Goal: Task Accomplishment & Management: Manage account settings

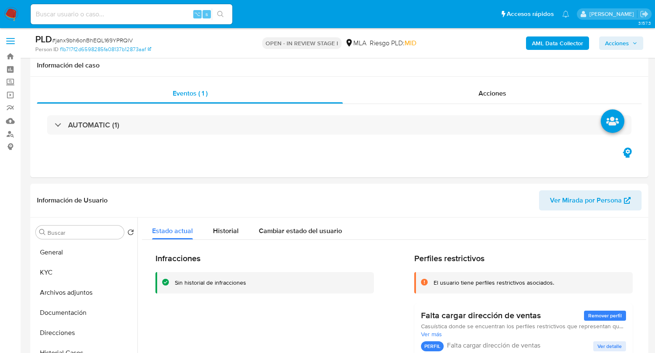
select select "10"
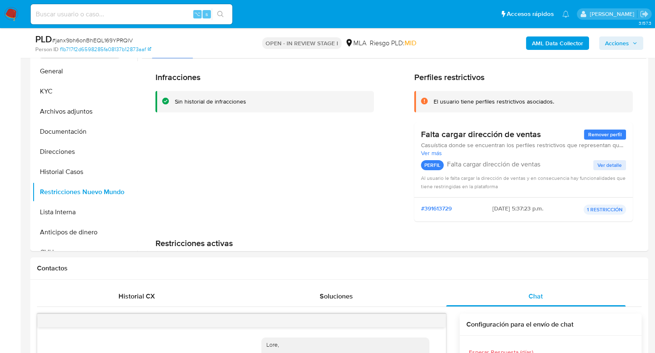
scroll to position [474, 0]
click at [232, 277] on div "Contactos" at bounding box center [339, 269] width 618 height 22
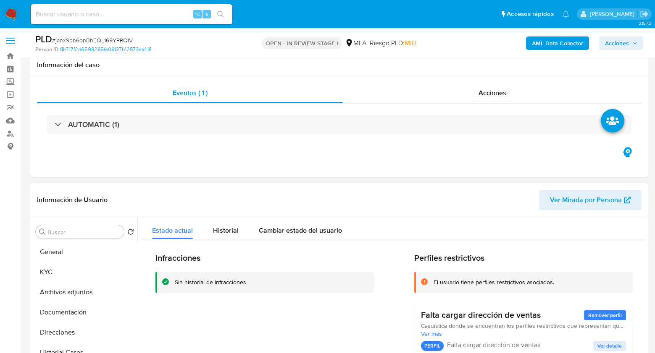
scroll to position [0, 0]
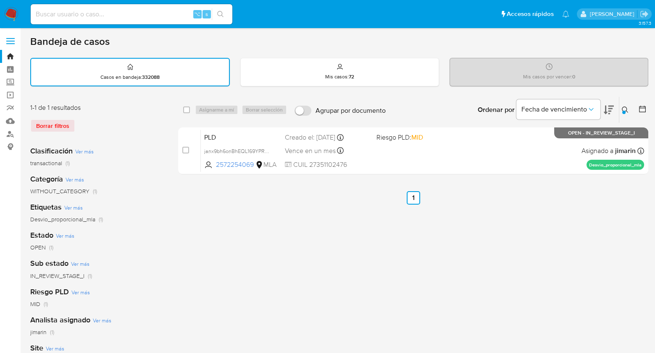
click at [623, 111] on div at bounding box center [623, 112] width 3 height 3
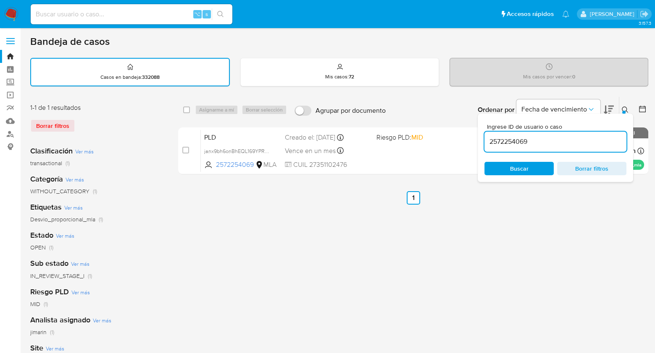
click at [581, 139] on input "2572254069" at bounding box center [555, 141] width 142 height 11
type input "2563090717"
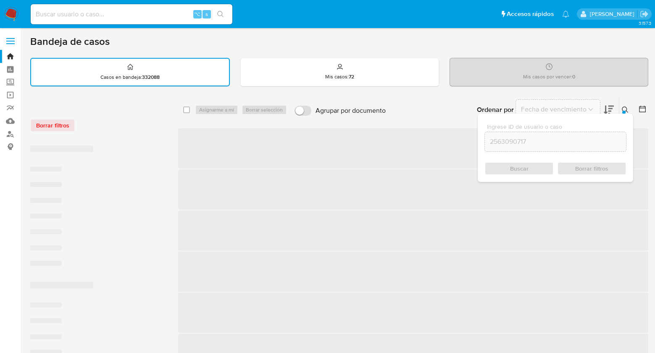
click at [622, 107] on icon at bounding box center [624, 110] width 7 height 7
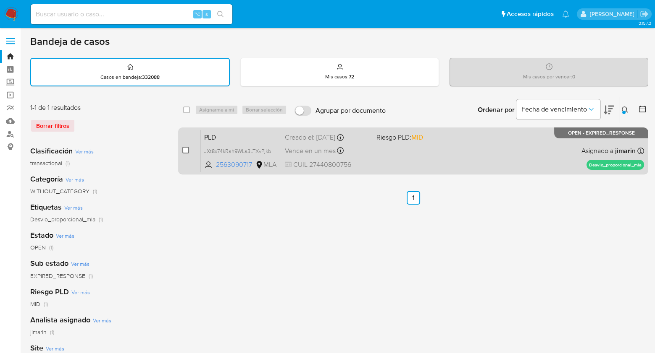
click at [184, 150] on input "checkbox" at bounding box center [185, 150] width 7 height 7
checkbox input "true"
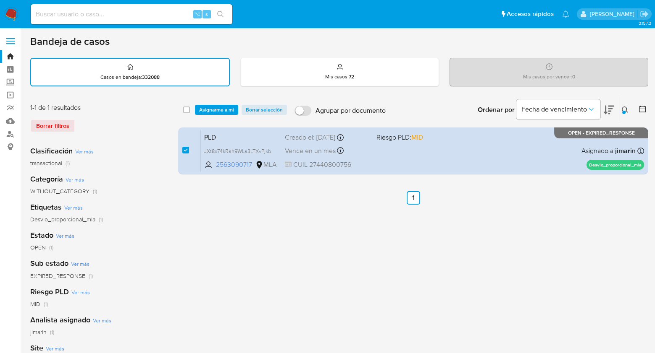
click at [212, 116] on div "select-all-cases-checkbox Asignarme a mí Borrar selección Agrupar por documento…" at bounding box center [413, 110] width 470 height 26
click at [213, 115] on div "select-all-cases-checkbox Asignarme a mí Borrar selección Agrupar por documento…" at bounding box center [413, 110] width 470 height 26
click at [214, 110] on span "Asignarme a mí" at bounding box center [216, 110] width 35 height 8
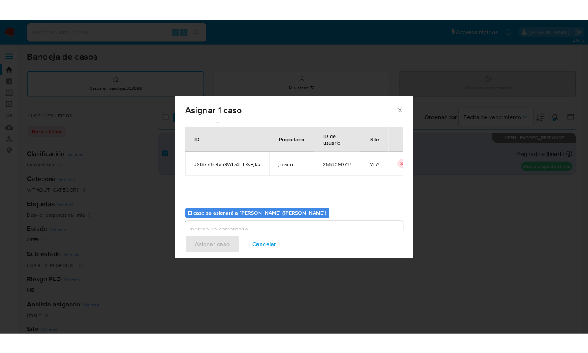
scroll to position [43, 0]
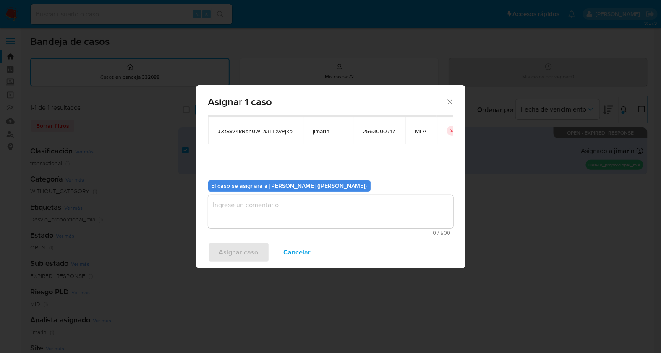
click at [229, 221] on textarea "assign-modal" at bounding box center [330, 212] width 245 height 34
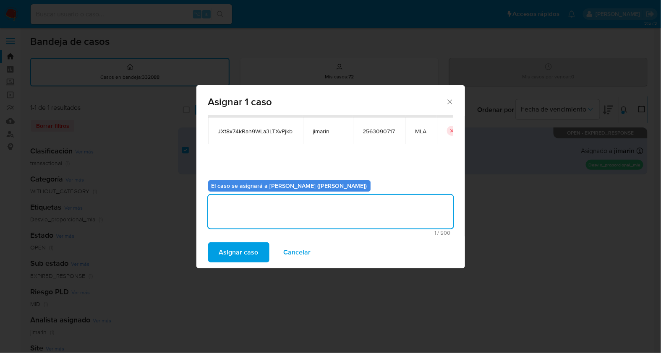
click at [232, 253] on span "Asignar caso" at bounding box center [238, 253] width 39 height 18
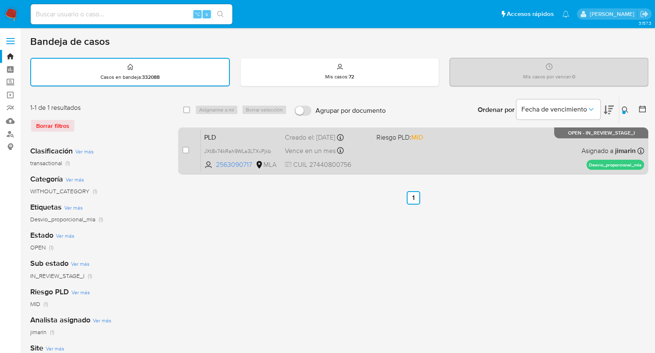
click at [475, 146] on div "PLD JXt8x74kRah9WLa3LTXvPjkb 2563090717 MLA Riesgo PLD: MID Creado el: 12/08/20…" at bounding box center [422, 151] width 443 height 42
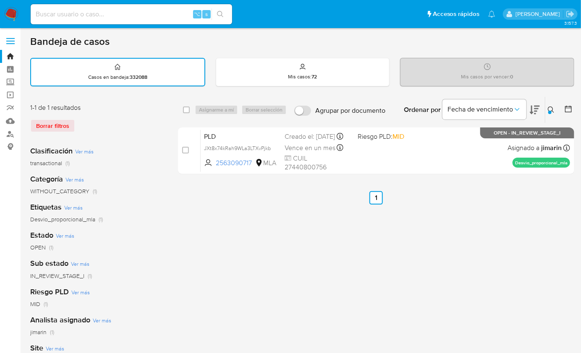
click at [547, 110] on button at bounding box center [552, 110] width 14 height 10
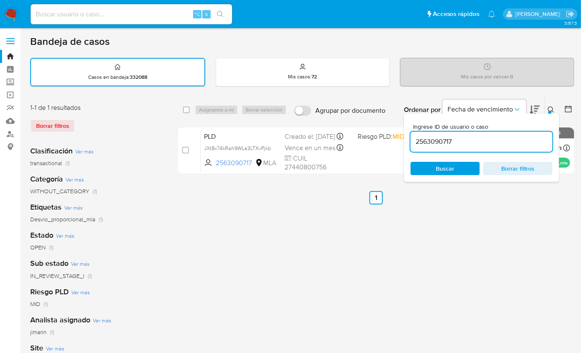
click at [514, 137] on input "2563090717" at bounding box center [482, 141] width 142 height 11
type input "2337276250"
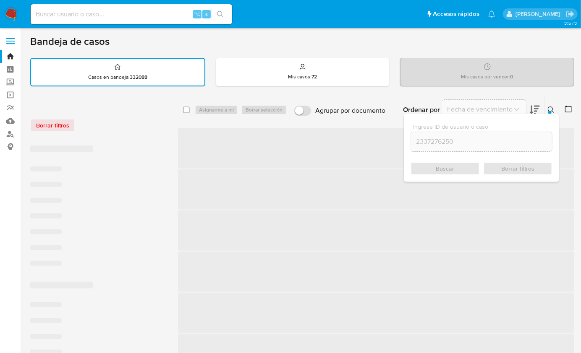
click at [552, 107] on icon at bounding box center [551, 110] width 6 height 6
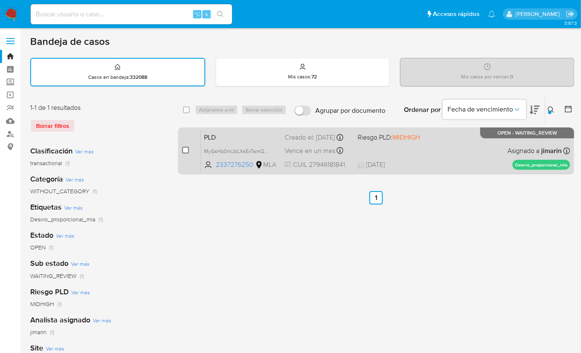
click at [188, 148] on input "checkbox" at bounding box center [185, 150] width 7 height 7
checkbox input "true"
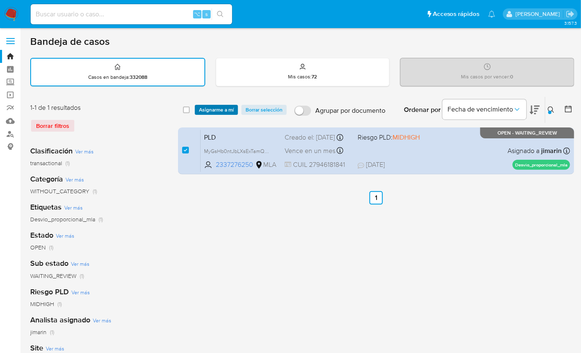
click at [217, 108] on span "Asignarme a mí" at bounding box center [216, 110] width 35 height 8
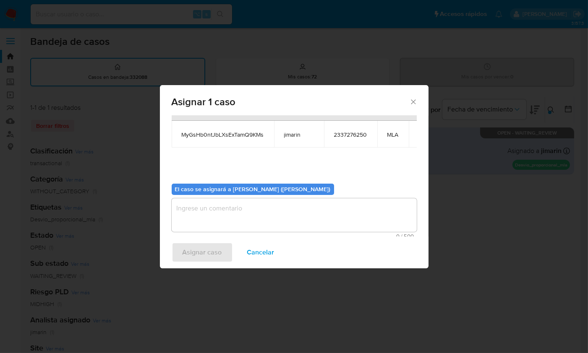
scroll to position [43, 0]
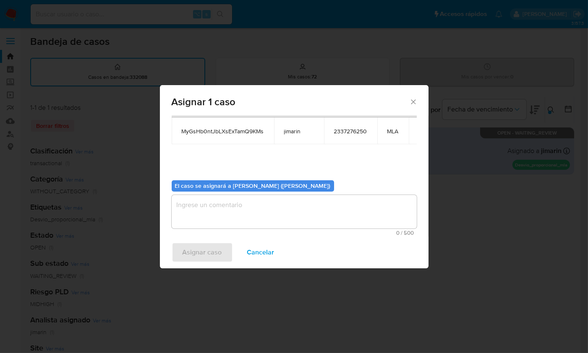
click at [242, 209] on textarea "assign-modal" at bounding box center [294, 212] width 245 height 34
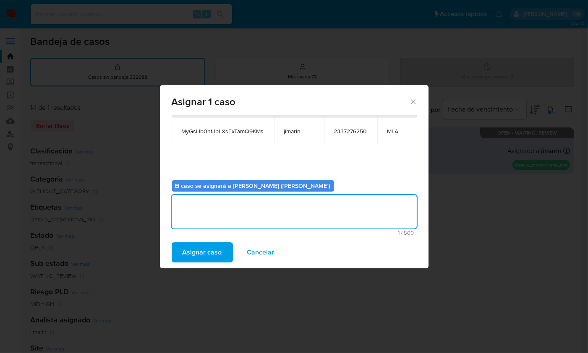
click at [220, 249] on span "Asignar caso" at bounding box center [202, 253] width 39 height 18
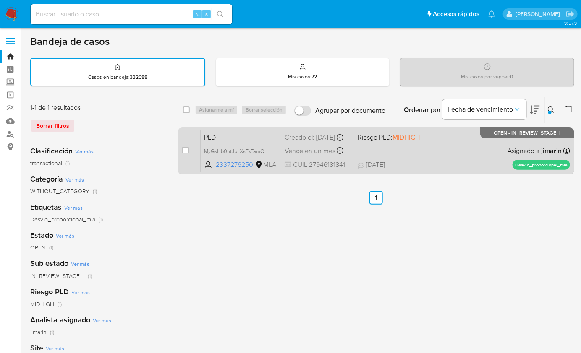
click at [429, 144] on div "PLD MyGsHb0ntJbLXsExTamQ9KMs 2337276250 MLA Riesgo PLD: MIDHIGH Creado el: 12/0…" at bounding box center [385, 151] width 369 height 42
click at [185, 147] on input "checkbox" at bounding box center [185, 150] width 7 height 7
checkbox input "true"
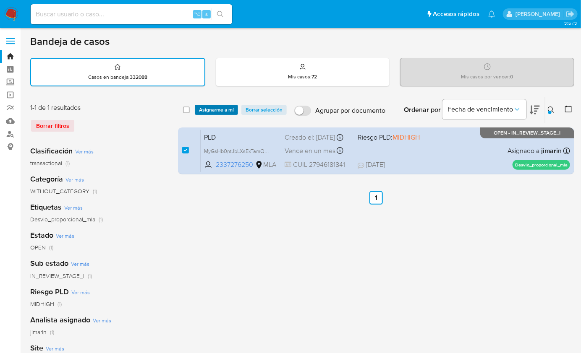
click at [212, 113] on span "Asignarme a mí" at bounding box center [216, 110] width 35 height 8
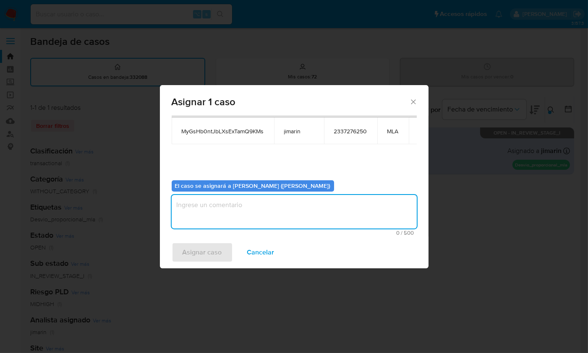
click at [227, 200] on textarea "assign-modal" at bounding box center [294, 212] width 245 height 34
click at [204, 250] on span "Asignar caso" at bounding box center [202, 253] width 39 height 18
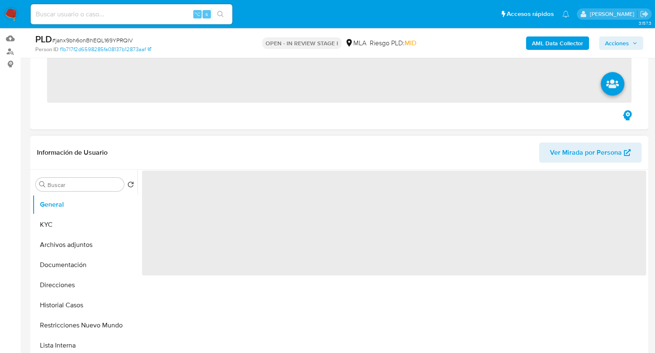
scroll to position [150, 0]
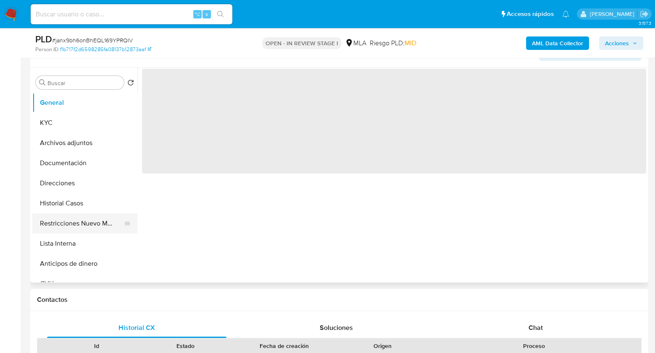
click at [86, 232] on button "Restricciones Nuevo Mundo" at bounding box center [81, 224] width 98 height 20
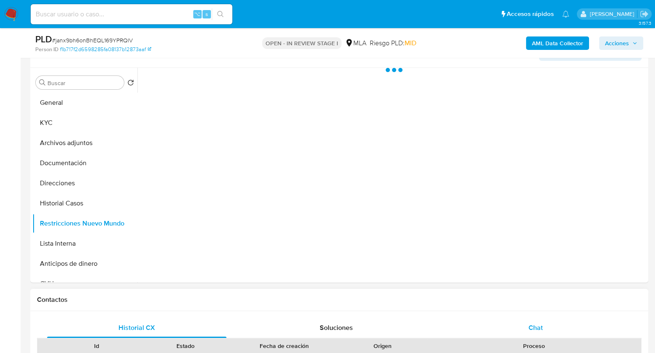
select select "10"
click at [544, 331] on div "Chat" at bounding box center [535, 328] width 179 height 20
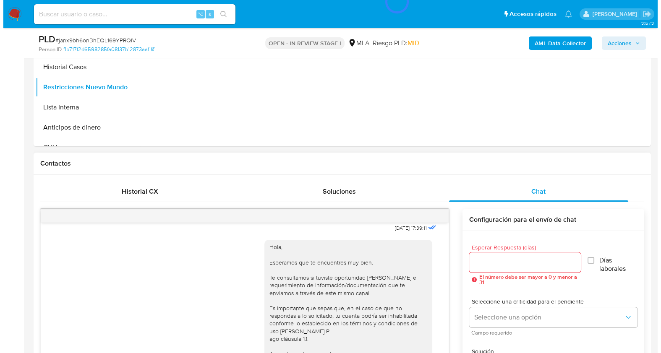
scroll to position [133, 0]
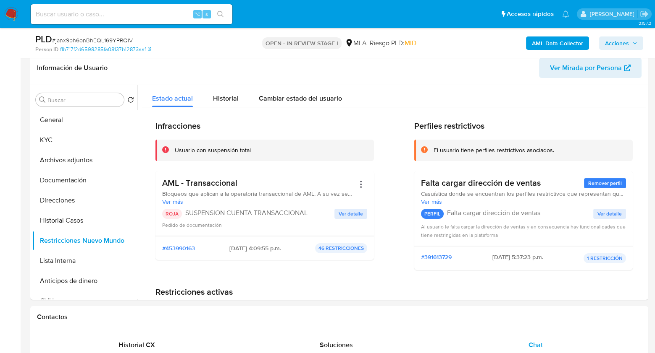
click at [557, 45] on b "AML Data Collector" at bounding box center [557, 43] width 51 height 13
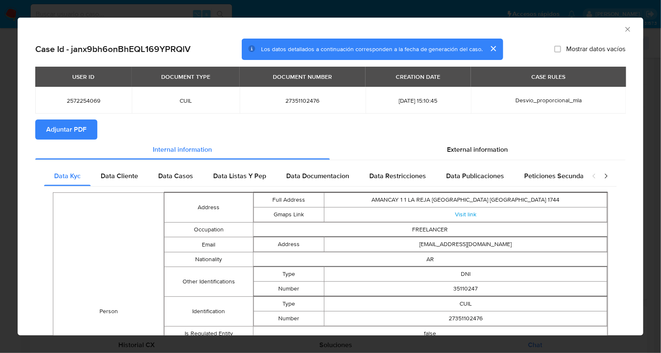
click at [81, 135] on span "Adjuntar PDF" at bounding box center [66, 129] width 40 height 18
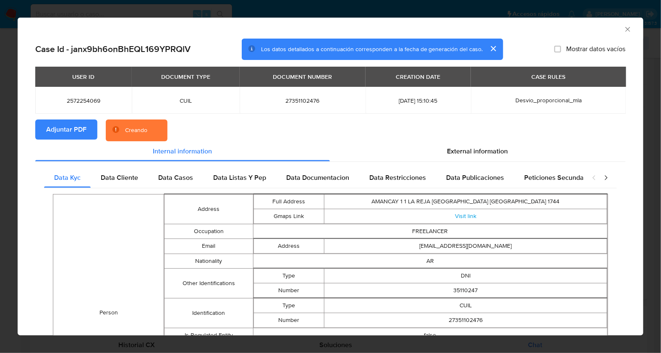
click at [599, 32] on div "AML Data Collector" at bounding box center [324, 28] width 600 height 9
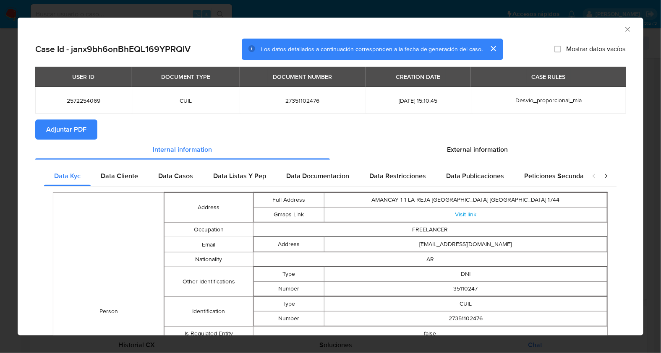
click at [621, 35] on div "AML Data Collector" at bounding box center [331, 28] width 626 height 21
click at [624, 26] on icon "Cerrar ventana" at bounding box center [628, 29] width 8 height 8
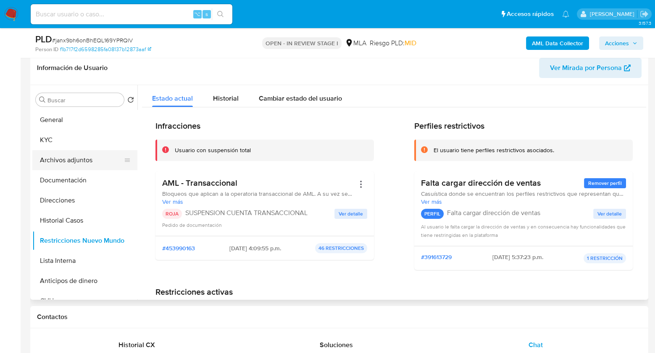
click at [107, 151] on button "Archivos adjuntos" at bounding box center [81, 160] width 98 height 20
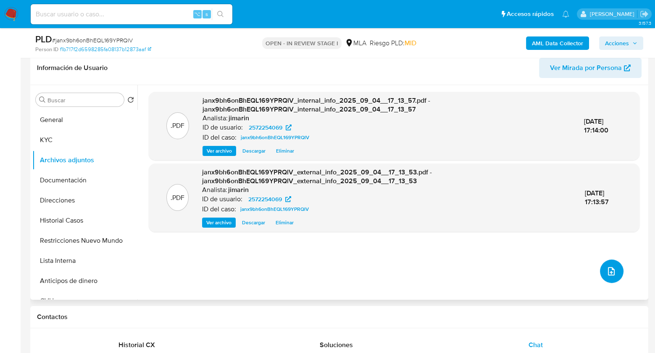
click at [615, 272] on button "upload-file" at bounding box center [612, 272] width 24 height 24
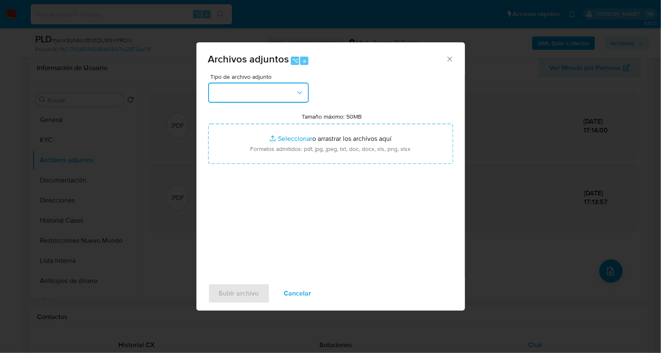
click at [268, 95] on button "button" at bounding box center [258, 93] width 101 height 20
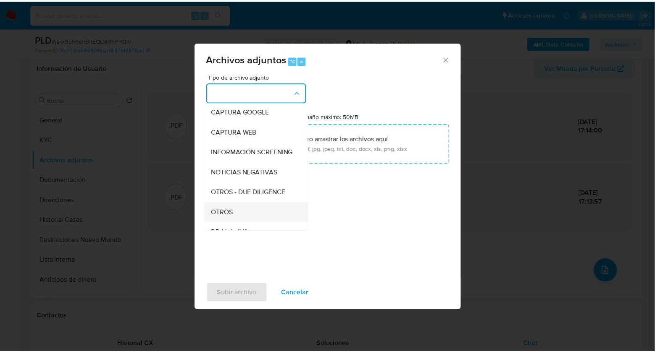
scroll to position [65, 0]
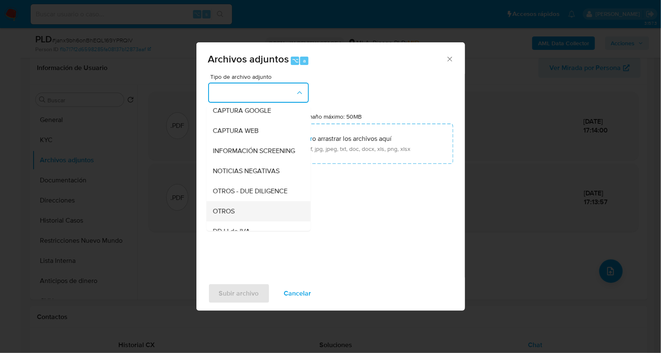
click at [234, 212] on div "OTROS" at bounding box center [256, 211] width 86 height 20
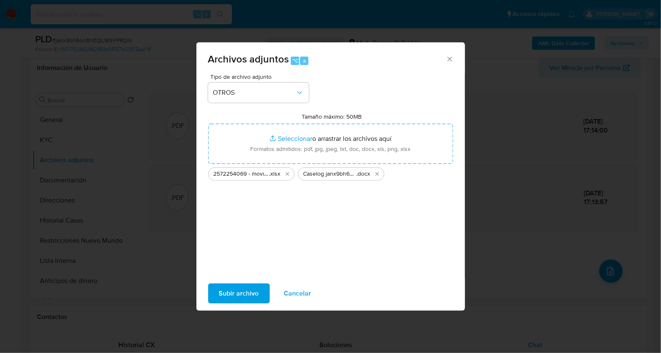
click at [240, 296] on span "Subir archivo" at bounding box center [239, 294] width 40 height 18
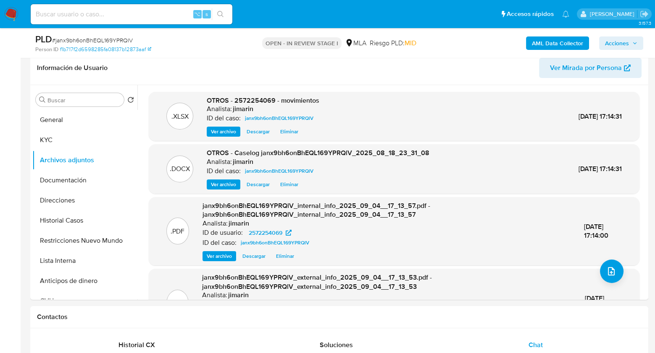
click at [617, 47] on span "Acciones" at bounding box center [617, 43] width 24 height 13
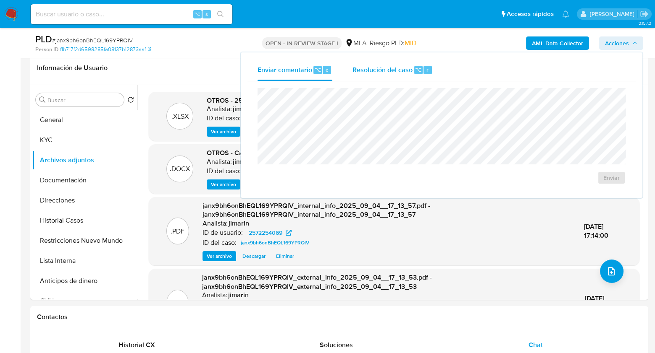
click at [388, 71] on span "Resolución del caso" at bounding box center [382, 70] width 60 height 10
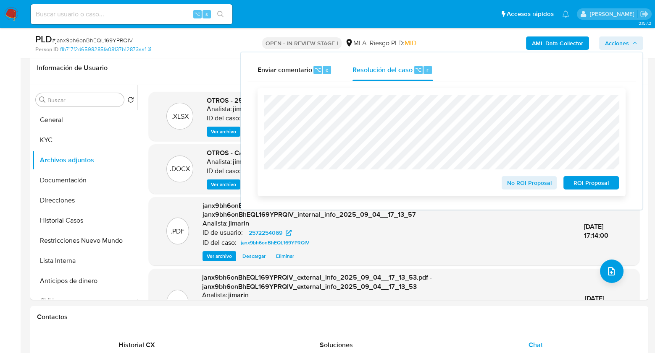
click at [585, 186] on span "ROI Proposal" at bounding box center [591, 183] width 44 height 12
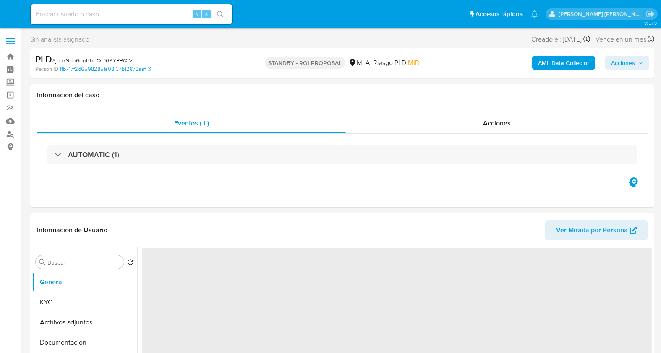
select select "10"
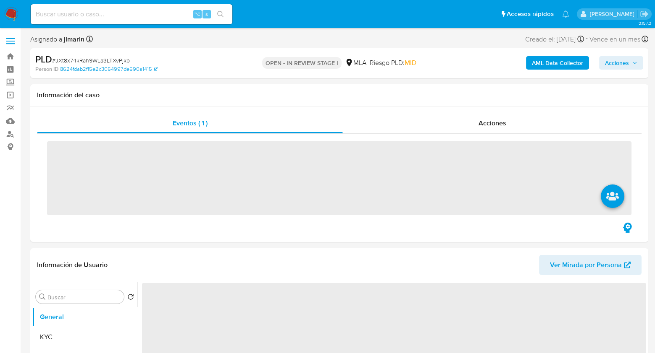
click at [85, 59] on span "# JXt8x74kRah9WLa3LTXvPjkb" at bounding box center [91, 60] width 78 height 8
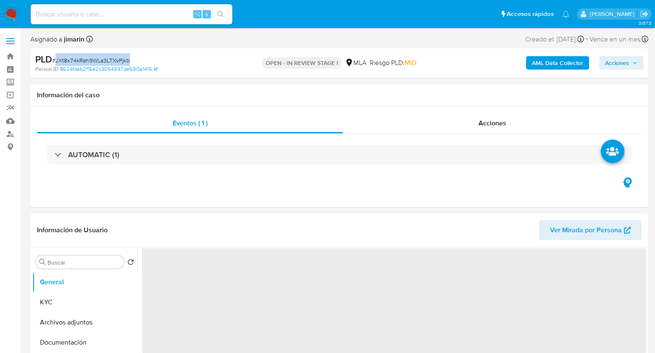
copy span "JXt8x74kRah9WLa3LTXvPjkb"
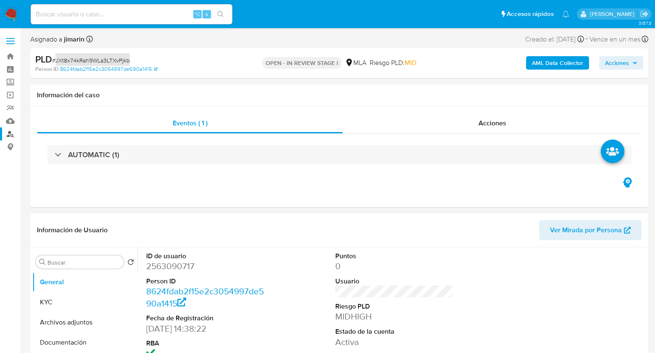
select select "10"
click at [175, 265] on dd "2563090717" at bounding box center [205, 267] width 118 height 12
copy dd "2563090717"
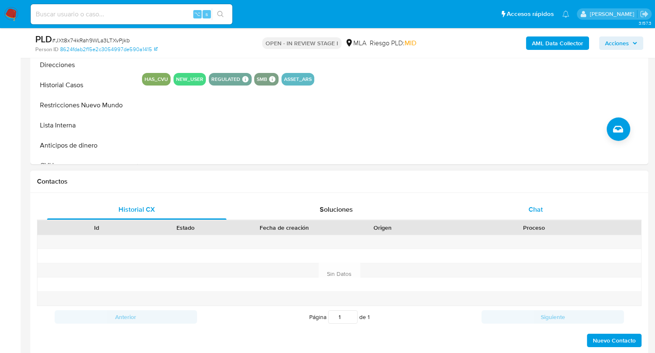
click at [525, 209] on div "Chat" at bounding box center [535, 210] width 179 height 20
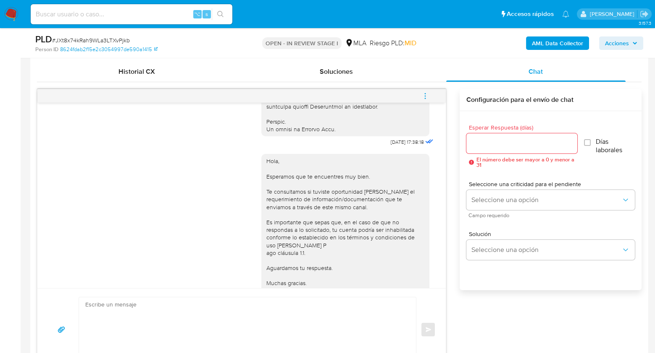
scroll to position [404, 0]
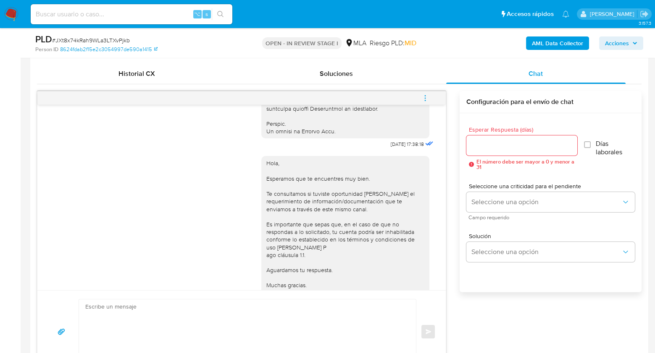
click at [432, 100] on button "menu-action" at bounding box center [425, 98] width 28 height 20
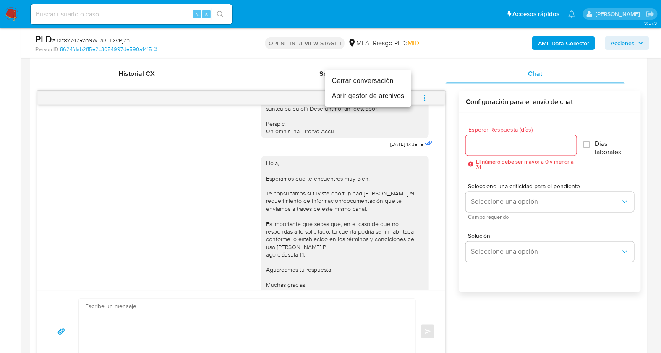
click at [365, 81] on li "Cerrar conversación" at bounding box center [368, 80] width 86 height 15
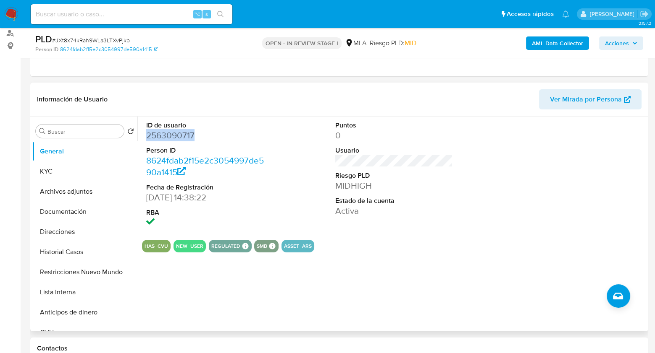
scroll to position [75, 0]
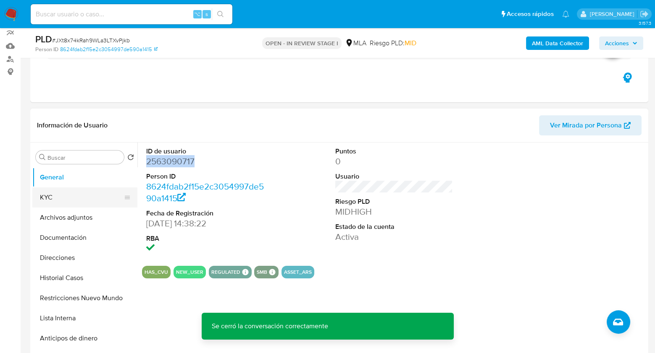
click at [65, 202] on button "KYC" at bounding box center [81, 198] width 98 height 20
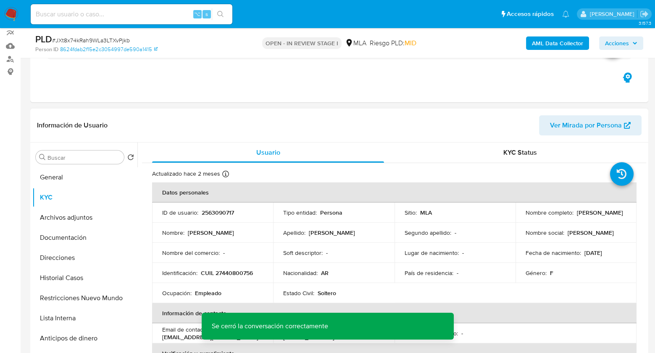
click at [225, 272] on p "CUIL 27440800756" at bounding box center [227, 274] width 52 height 8
copy p "27440800756"
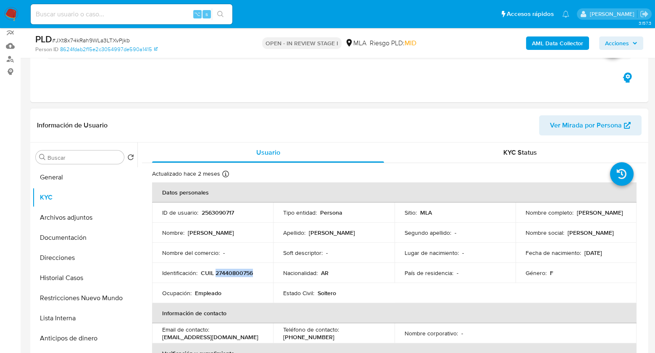
click at [232, 273] on p "CUIL 27440800756" at bounding box center [227, 274] width 52 height 8
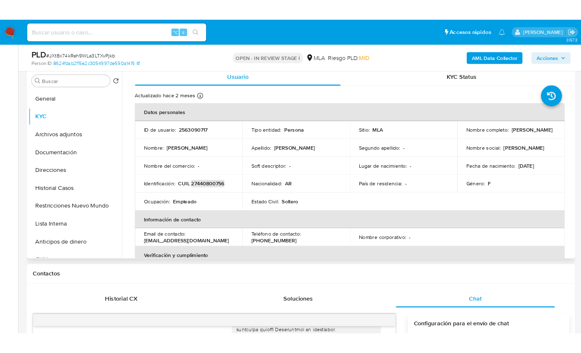
scroll to position [161, 0]
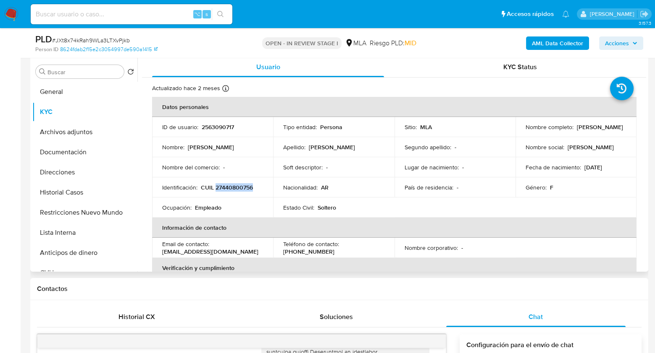
click at [229, 187] on p "CUIL 27440800756" at bounding box center [227, 188] width 52 height 8
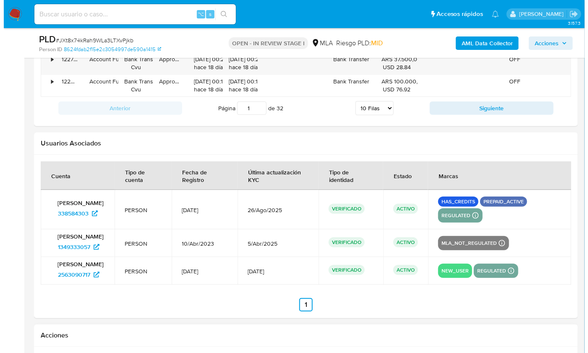
scroll to position [1546, 0]
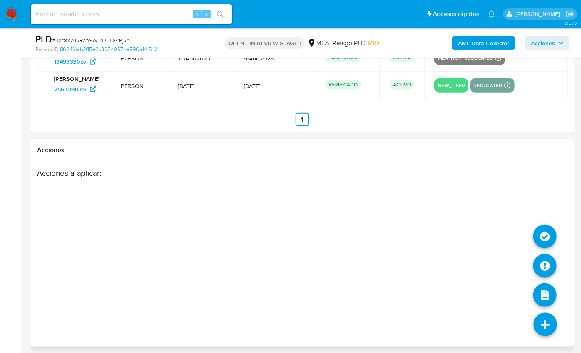
click at [544, 318] on icon at bounding box center [546, 325] width 24 height 24
click at [545, 267] on icon at bounding box center [545, 266] width 24 height 24
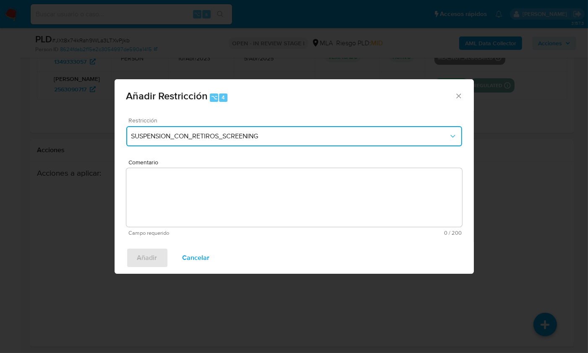
click at [223, 139] on span "SUSPENSION_CON_RETIROS_SCREENING" at bounding box center [289, 136] width 317 height 8
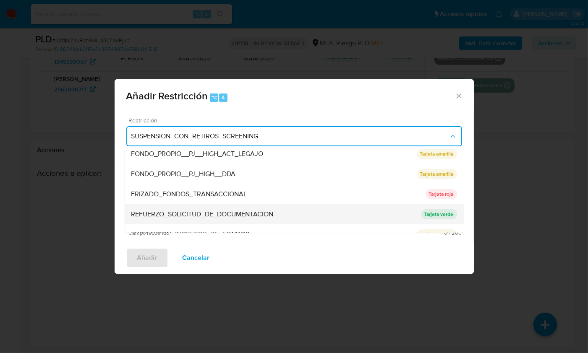
scroll to position [129, 0]
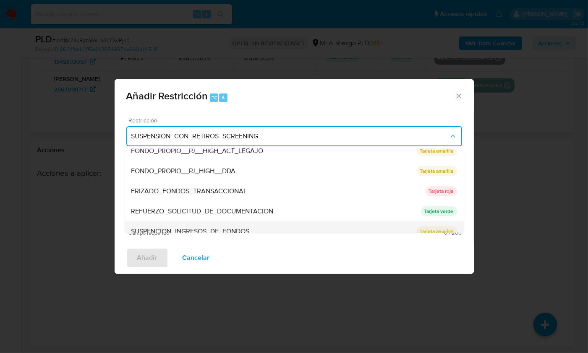
drag, startPoint x: 212, startPoint y: 191, endPoint x: 211, endPoint y: 228, distance: 37.8
click at [211, 228] on ul "SUSPENSION_CON_RETIROS_SCREENING SUSPENSION_CON_RETIROS_SCREENING Tarjeta roja …" at bounding box center [294, 151] width 339 height 262
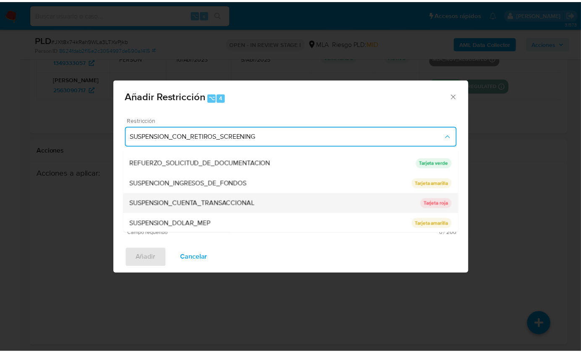
scroll to position [178, 0]
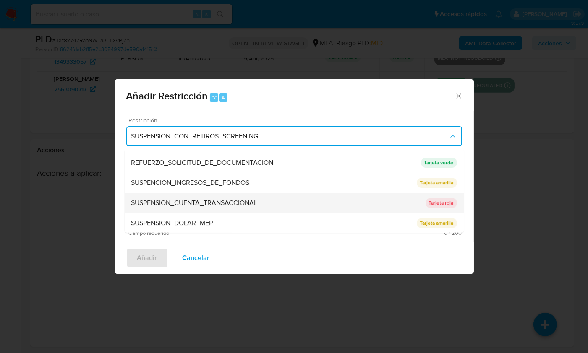
click at [218, 200] on span "SUSPENSION_CUENTA_TRANSACCIONAL" at bounding box center [194, 203] width 126 height 8
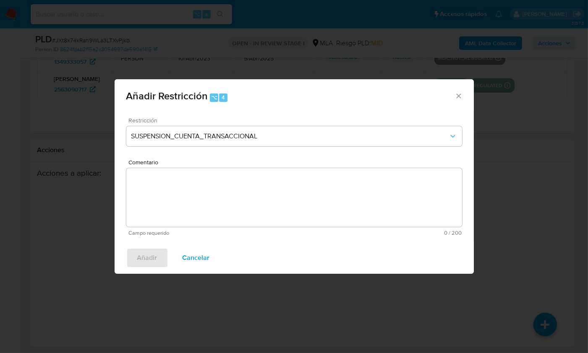
click at [225, 196] on textarea "Comentario" at bounding box center [294, 197] width 336 height 59
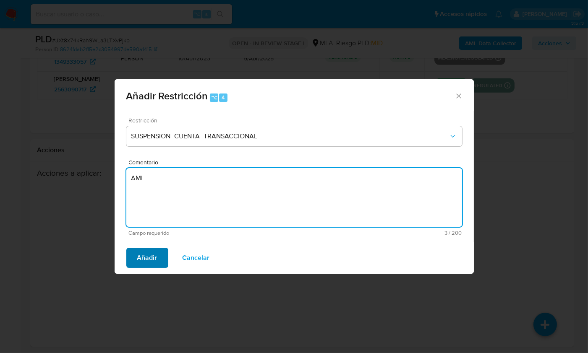
type textarea "AML"
click at [142, 256] on span "Añadir" at bounding box center [147, 258] width 20 height 18
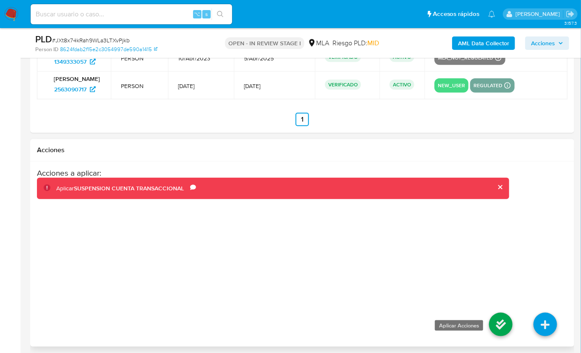
click at [493, 320] on icon at bounding box center [501, 325] width 24 height 24
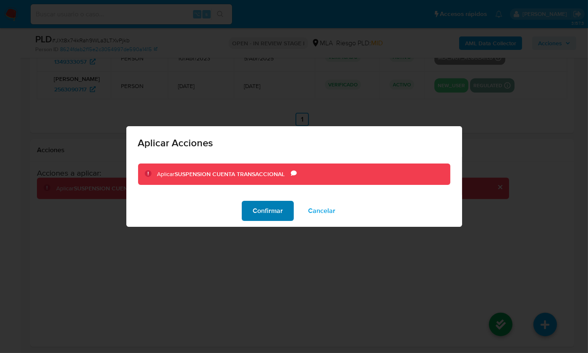
click at [272, 215] on span "Confirmar" at bounding box center [268, 211] width 30 height 18
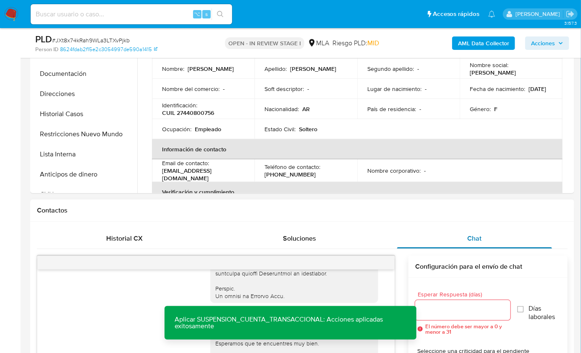
scroll to position [219, 0]
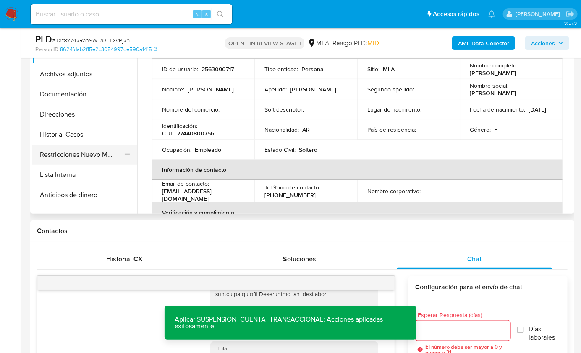
click at [60, 154] on button "Restricciones Nuevo Mundo" at bounding box center [81, 155] width 98 height 20
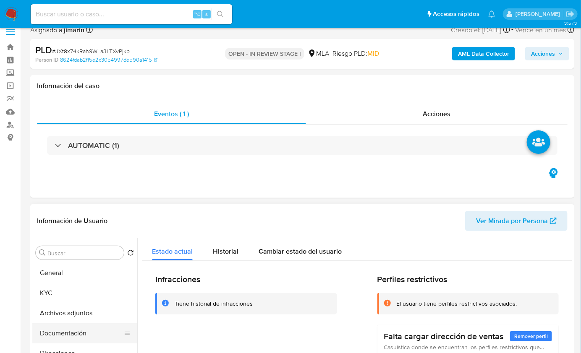
scroll to position [0, 0]
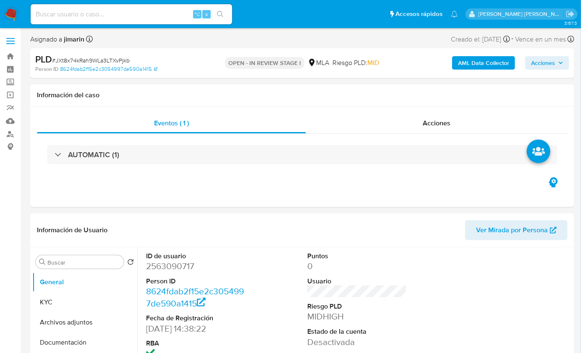
select select "10"
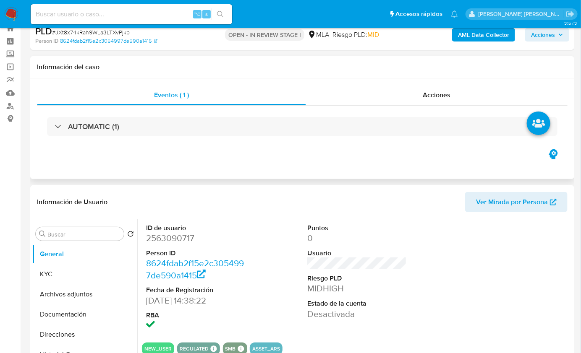
scroll to position [148, 0]
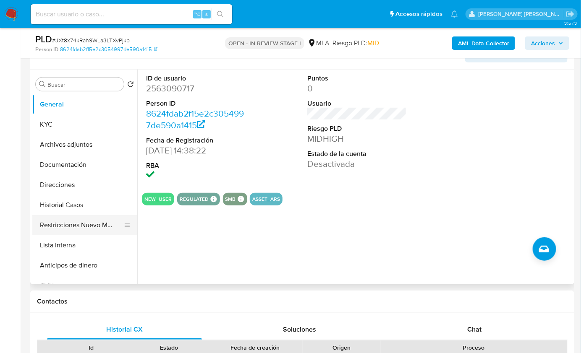
click at [80, 228] on button "Restricciones Nuevo Mundo" at bounding box center [81, 225] width 98 height 20
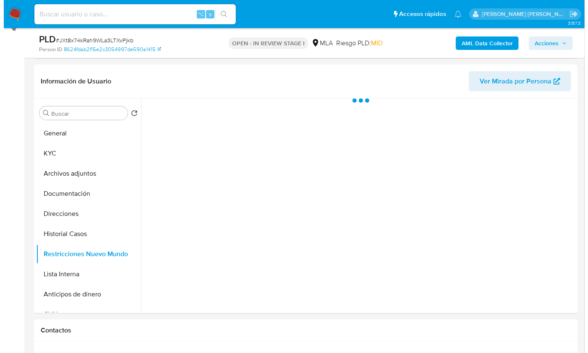
scroll to position [113, 0]
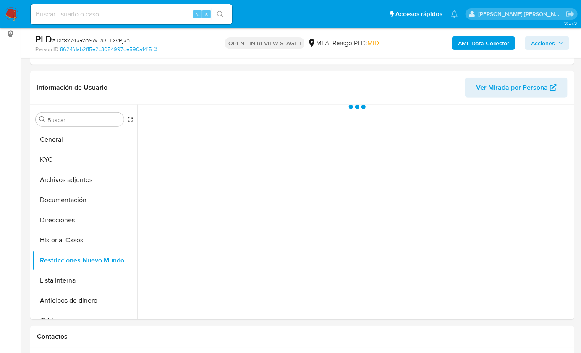
click at [469, 53] on div "PLD # JXt8x74kRah9WLa3LTXvPjkb Person ID 8624fdab2f15e2c3054997de590a1415 OPEN …" at bounding box center [302, 43] width 544 height 30
click at [471, 45] on b "AML Data Collector" at bounding box center [483, 43] width 51 height 13
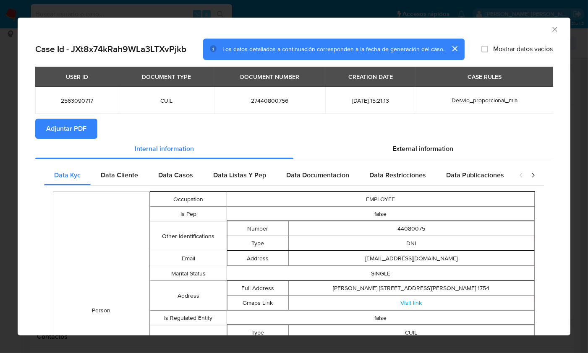
click at [65, 123] on span "Adjuntar PDF" at bounding box center [66, 129] width 40 height 18
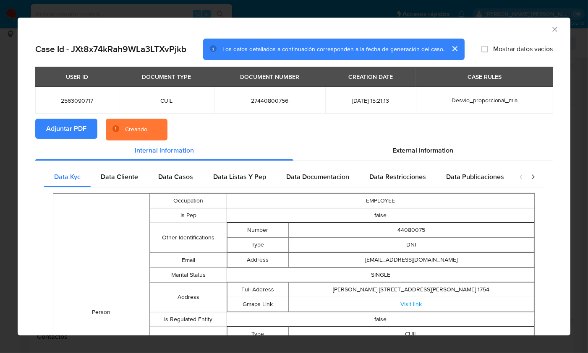
click at [500, 21] on div "AML Data Collector" at bounding box center [294, 28] width 553 height 21
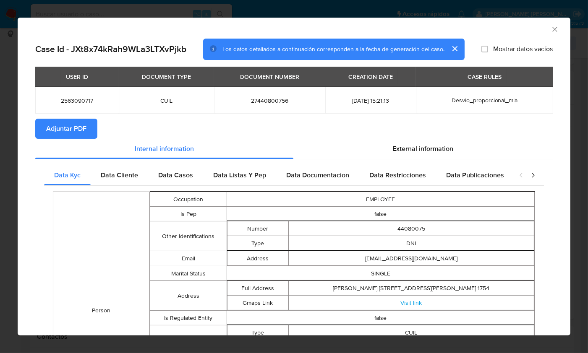
click at [552, 29] on icon "Cerrar ventana" at bounding box center [554, 29] width 5 height 5
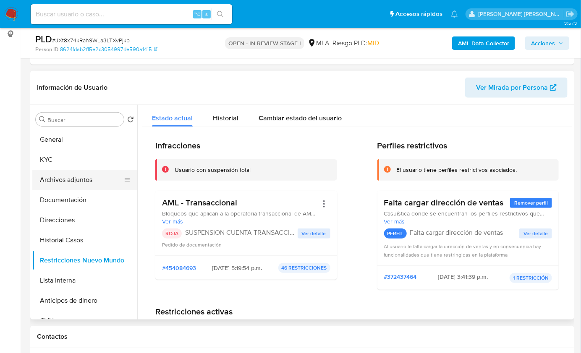
click at [92, 173] on button "Archivos adjuntos" at bounding box center [81, 180] width 98 height 20
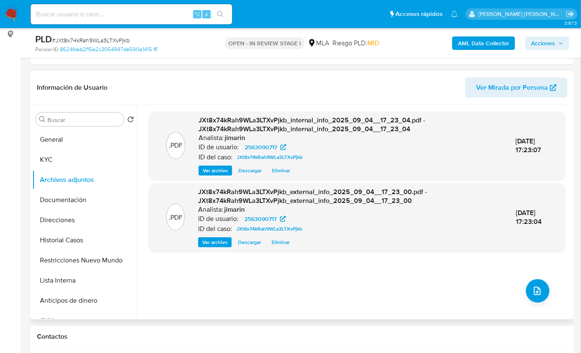
click at [525, 280] on div ".PDF JXt8x74kRah9WLa3LTXvPjkb_internal_info_2025_09_04__17_23_04.pdf - JXt8x74k…" at bounding box center [357, 213] width 417 height 202
click at [527, 285] on button "upload-file" at bounding box center [538, 292] width 24 height 24
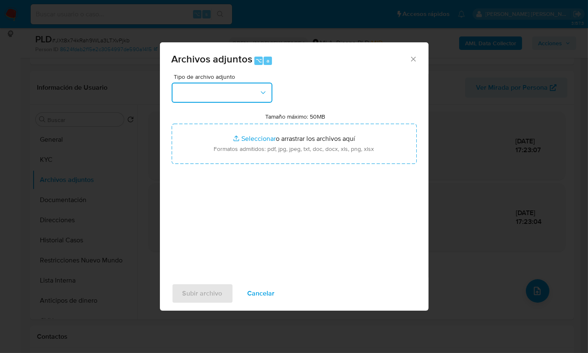
click at [238, 88] on button "button" at bounding box center [222, 93] width 101 height 20
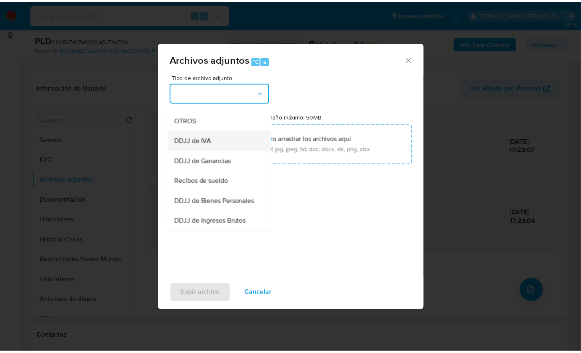
scroll to position [168, 0]
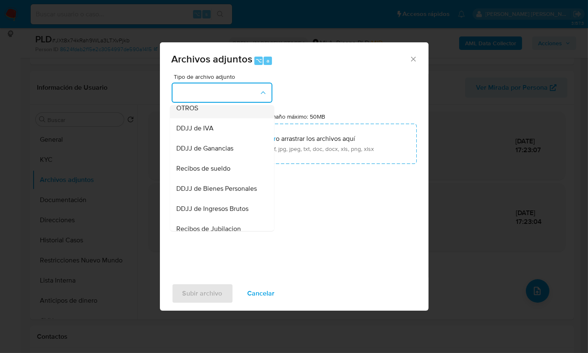
click at [216, 117] on div "OTROS" at bounding box center [220, 108] width 86 height 20
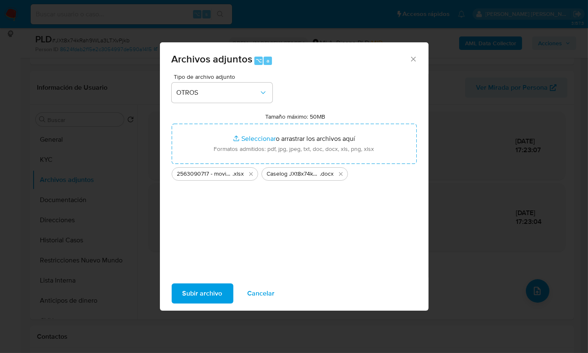
click at [210, 282] on div "Subir archivo Cancelar" at bounding box center [294, 294] width 269 height 32
click at [208, 288] on span "Subir archivo" at bounding box center [203, 294] width 40 height 18
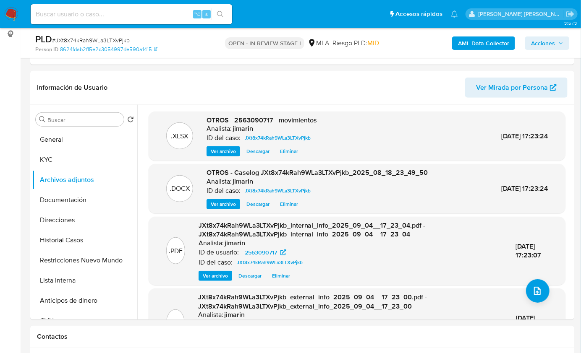
click at [549, 42] on span "Acciones" at bounding box center [543, 43] width 24 height 13
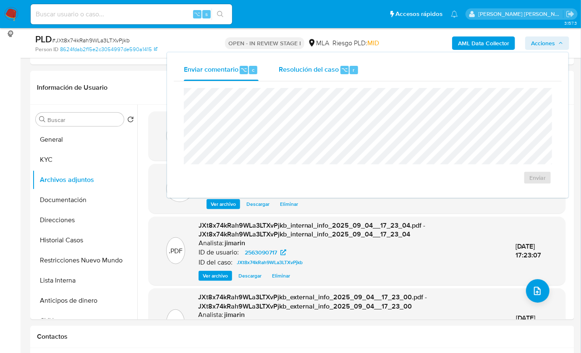
click at [338, 66] on span "Resolución del caso" at bounding box center [309, 70] width 60 height 10
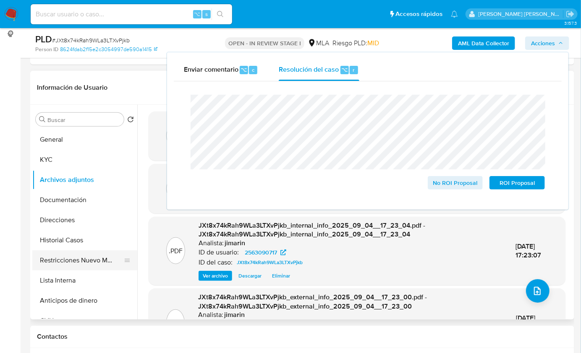
click at [81, 267] on button "Restricciones Nuevo Mundo" at bounding box center [81, 261] width 98 height 20
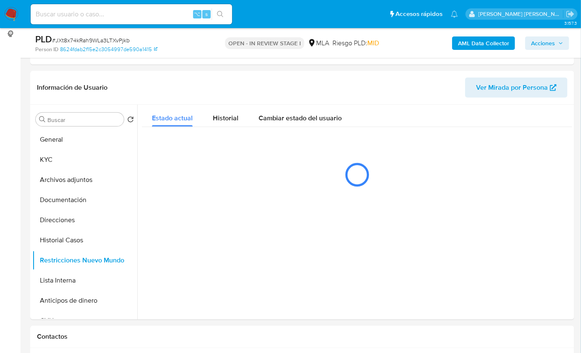
click at [542, 45] on span "Acciones" at bounding box center [543, 43] width 24 height 13
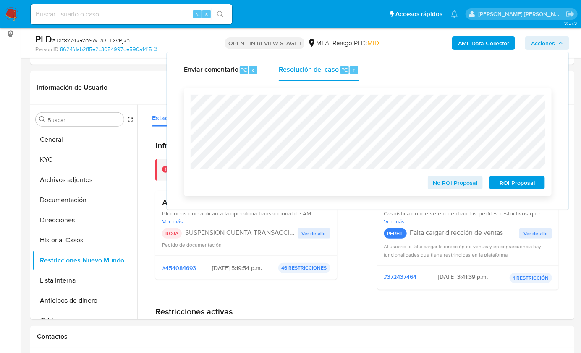
click at [511, 186] on span "ROI Proposal" at bounding box center [517, 183] width 44 height 12
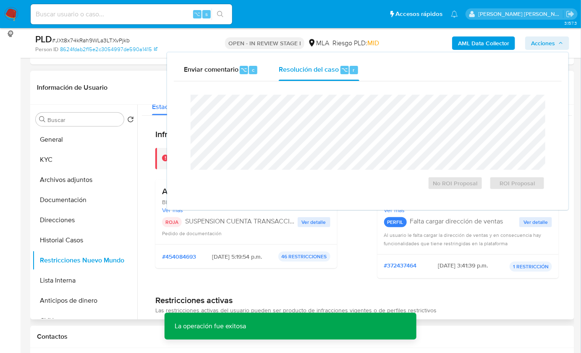
scroll to position [128, 0]
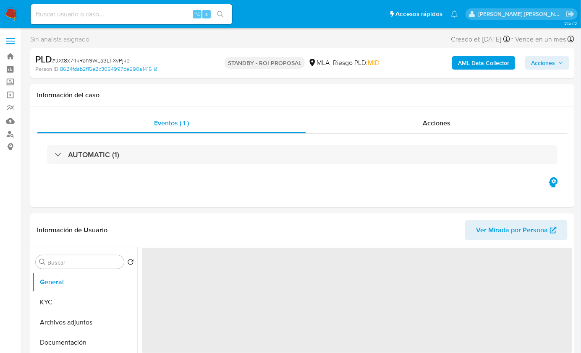
select select "10"
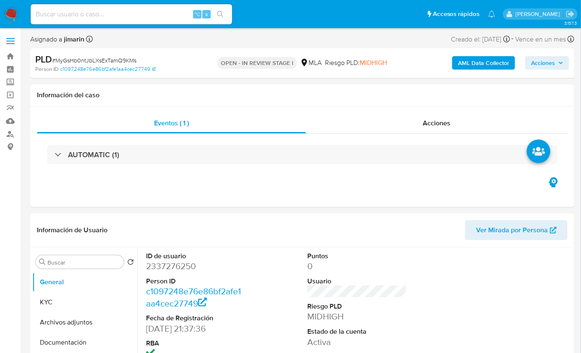
select select "10"
click at [72, 60] on span "# MyGsHb0ntJbLXsExTamQ9KMs" at bounding box center [94, 60] width 84 height 8
click at [164, 269] on dd "2337276250" at bounding box center [195, 267] width 99 height 12
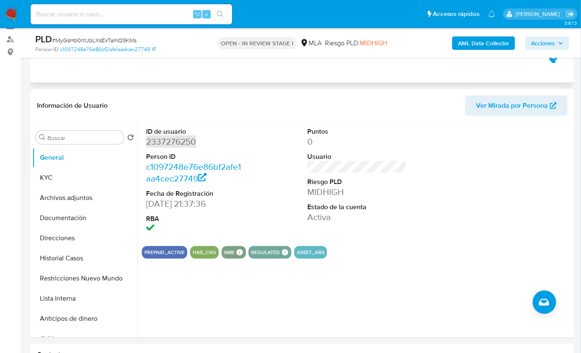
scroll to position [274, 0]
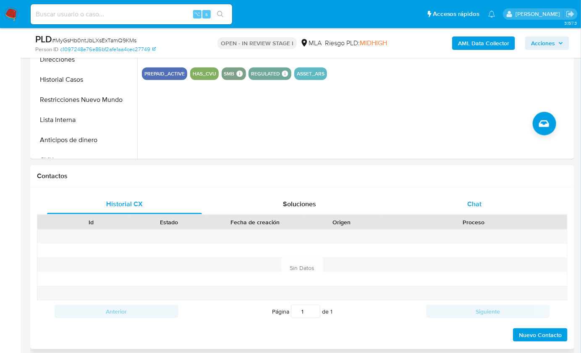
click at [477, 205] on span "Chat" at bounding box center [475, 204] width 14 height 10
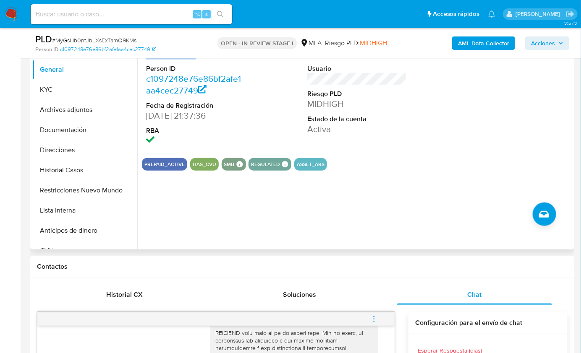
scroll to position [177, 0]
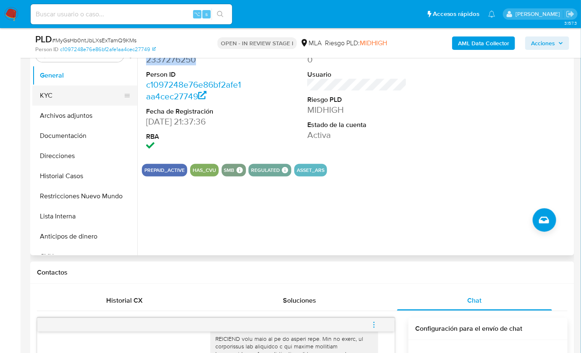
click at [65, 97] on button "KYC" at bounding box center [81, 96] width 98 height 20
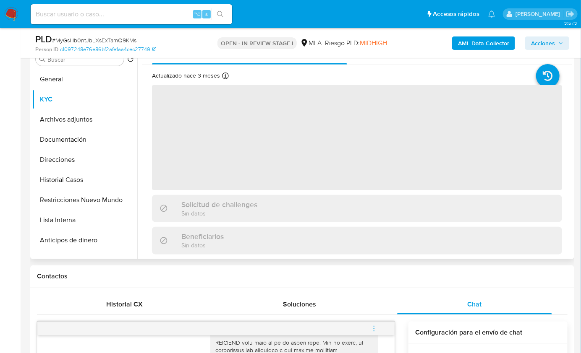
scroll to position [164, 0]
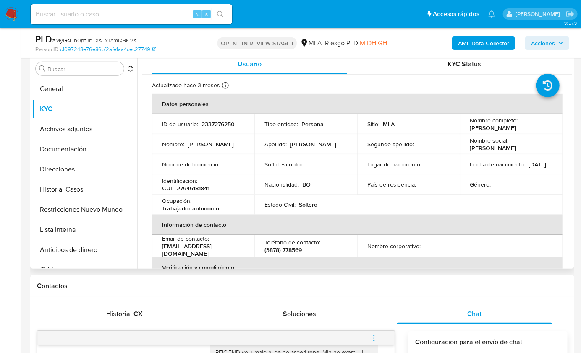
click at [203, 190] on p "CUIL 27946181841" at bounding box center [185, 189] width 47 height 8
copy p "27946181841"
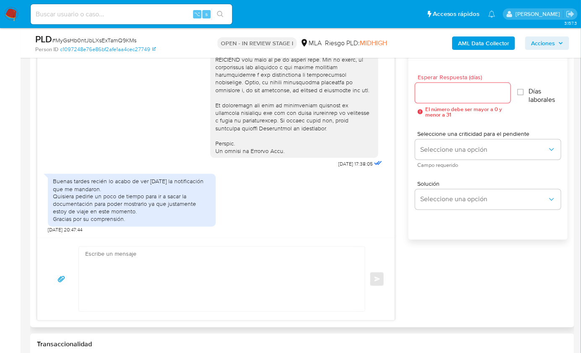
scroll to position [458, 0]
click at [168, 302] on textarea at bounding box center [219, 278] width 269 height 65
paste textarea "Hola XXX, Muchas gracias por tu respuesta. Analizamos tu caso y verificamos que…"
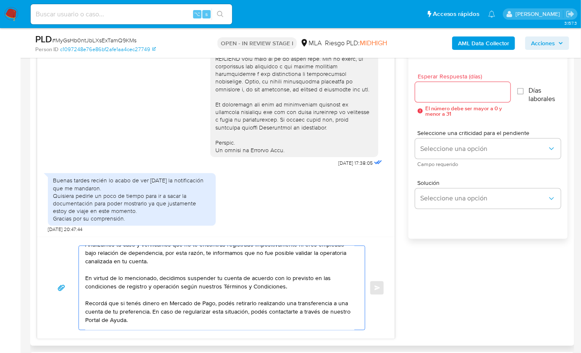
scroll to position [0, 0]
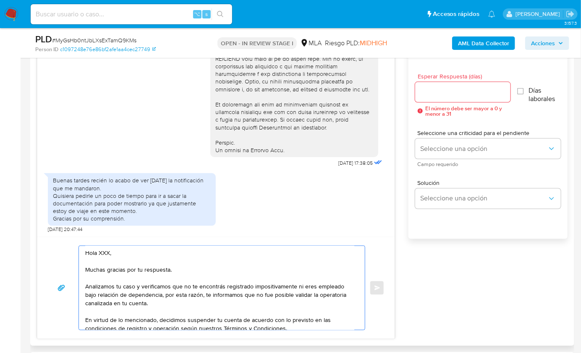
click at [110, 253] on textarea "Hola XXX, Muchas gracias por tu respuesta. Analizamos tu caso y verificamos que…" at bounding box center [219, 288] width 269 height 84
click at [106, 254] on textarea "Hola XXX, Muchas gracias por tu respuesta. Analizamos tu caso y verificamos que…" at bounding box center [219, 288] width 269 height 84
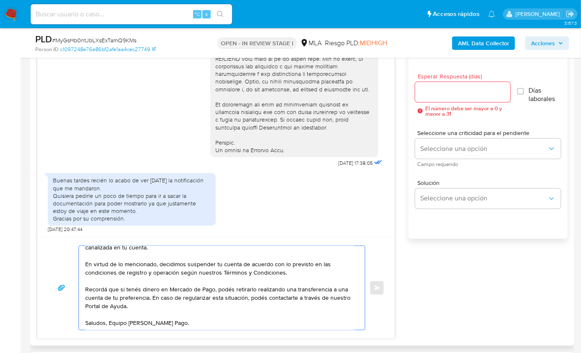
scroll to position [64, 0]
type textarea "Hola, Muchas gracias por tu respuesta. Analizamos tu caso y verificamos que no …"
click at [428, 92] on input "Esperar Respuesta (días)" at bounding box center [462, 92] width 95 height 11
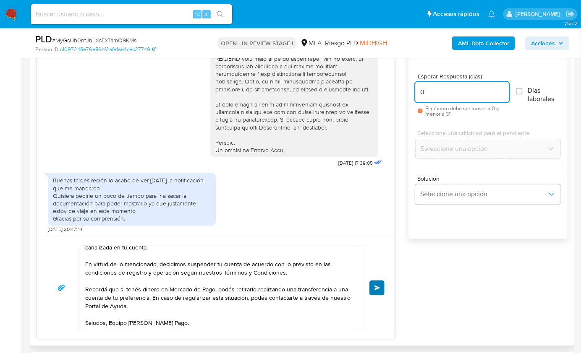
type input "0"
click at [373, 291] on button "Enviar" at bounding box center [376, 288] width 15 height 15
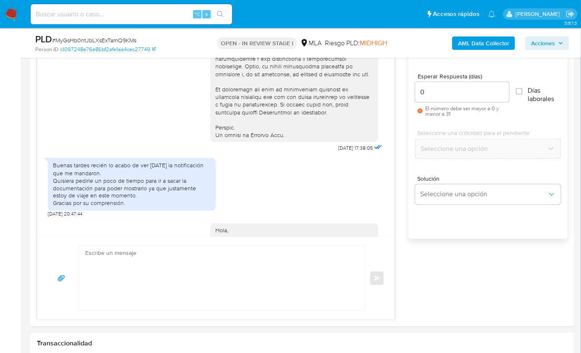
scroll to position [0, 0]
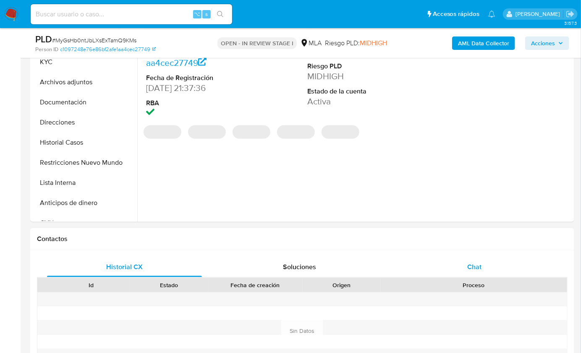
click at [468, 270] on span "Chat" at bounding box center [475, 267] width 14 height 10
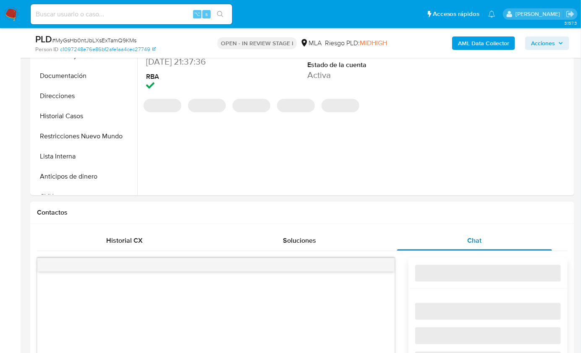
select select "10"
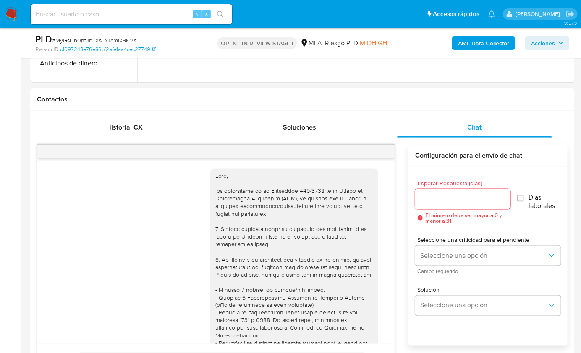
scroll to position [531, 0]
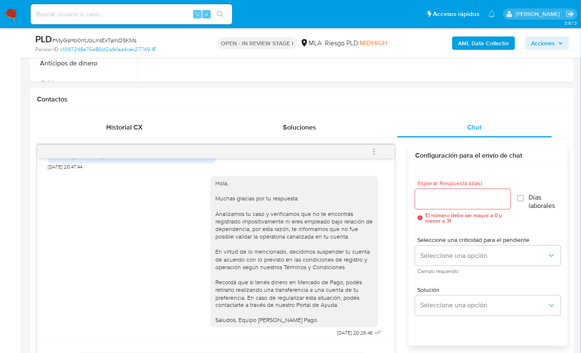
click at [380, 151] on button "menu-action" at bounding box center [374, 152] width 28 height 20
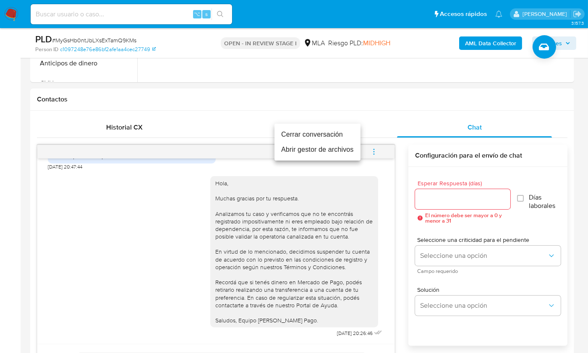
click at [304, 135] on li "Cerrar conversación" at bounding box center [318, 134] width 86 height 15
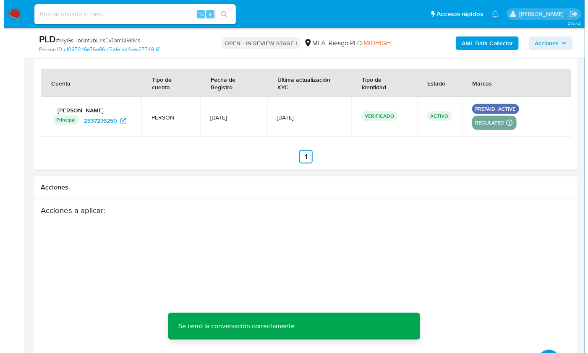
scroll to position [1463, 0]
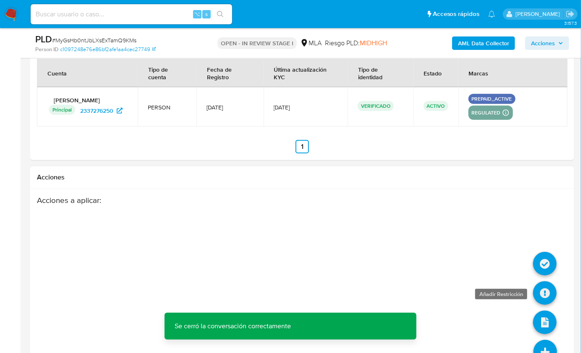
click at [547, 289] on icon at bounding box center [545, 294] width 24 height 24
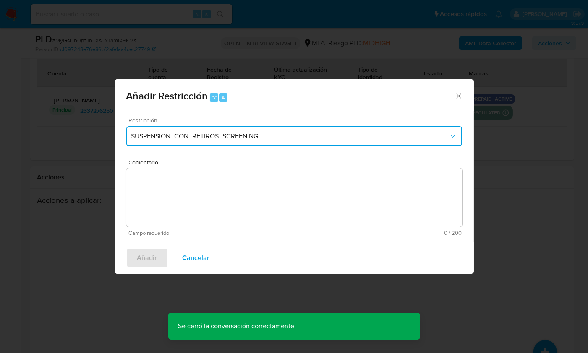
click at [199, 141] on button "SUSPENSION_CON_RETIROS_SCREENING" at bounding box center [294, 136] width 336 height 20
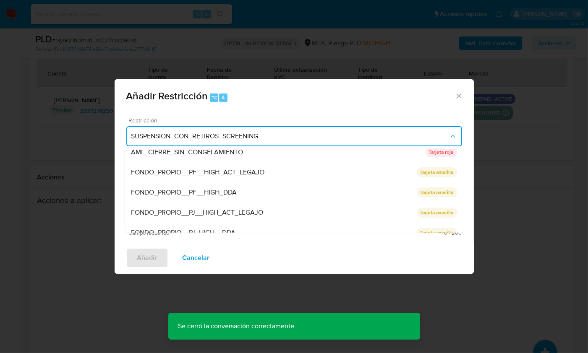
scroll to position [178, 0]
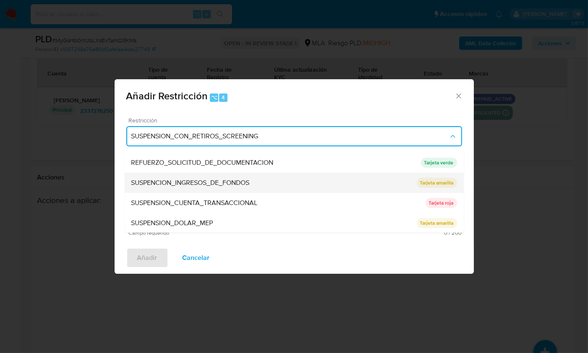
click at [231, 191] on div "SUSPENCION_INGRESOS_DE_FONDOS" at bounding box center [273, 183] width 285 height 20
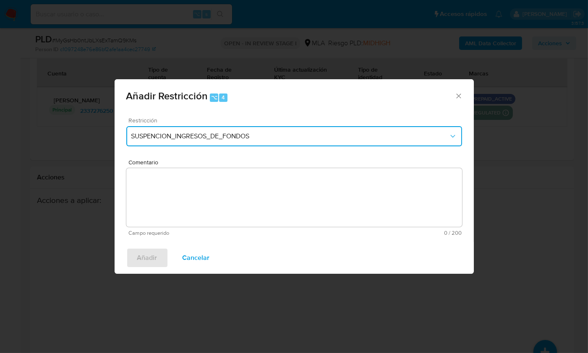
click at [210, 136] on span "SUSPENCION_INGRESOS_DE_FONDOS" at bounding box center [289, 136] width 317 height 8
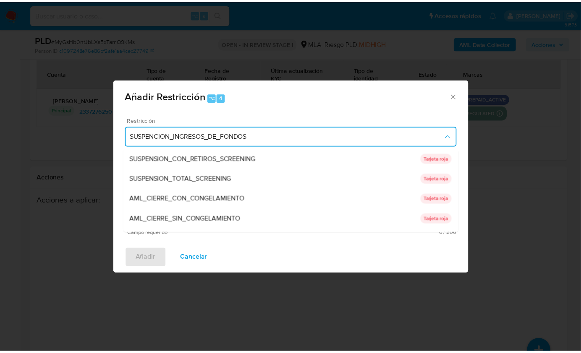
scroll to position [169, 0]
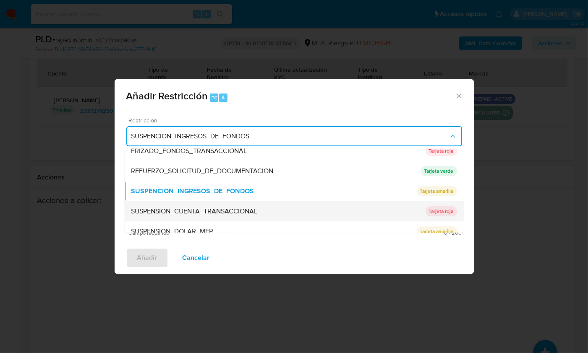
click at [224, 207] on span "SUSPENSION_CUENTA_TRANSACCIONAL" at bounding box center [194, 211] width 126 height 8
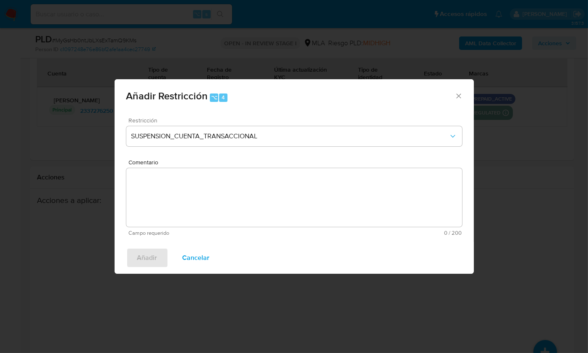
click at [227, 204] on textarea "Comentario" at bounding box center [294, 197] width 336 height 59
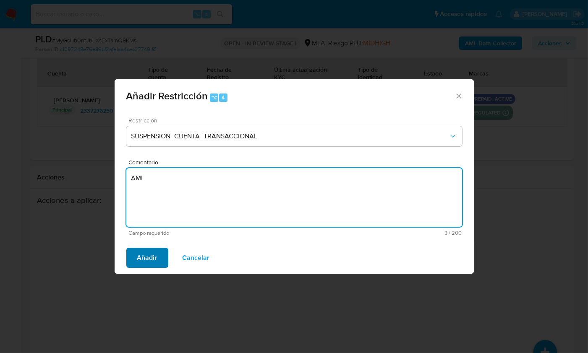
type textarea "AML"
click at [144, 262] on span "Añadir" at bounding box center [147, 258] width 20 height 18
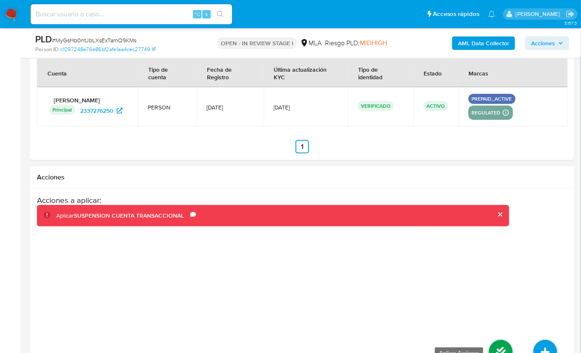
click at [496, 340] on icon at bounding box center [501, 352] width 24 height 24
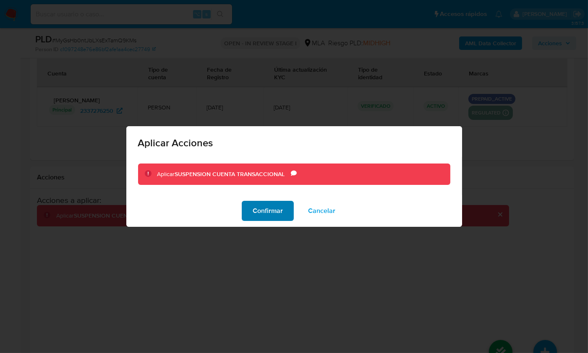
click at [248, 210] on button "Confirmar" at bounding box center [268, 211] width 52 height 20
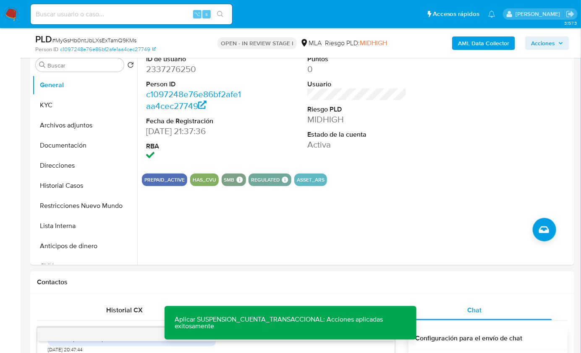
scroll to position [155, 0]
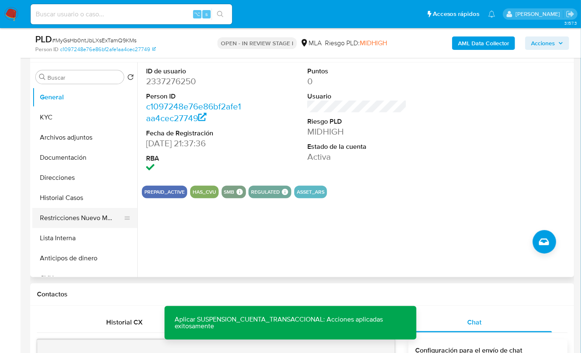
click at [70, 221] on button "Restricciones Nuevo Mundo" at bounding box center [81, 218] width 98 height 20
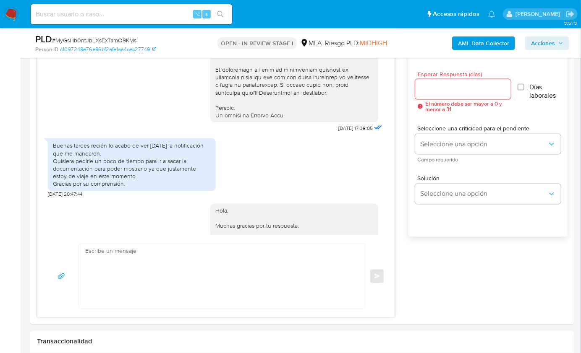
scroll to position [373, 0]
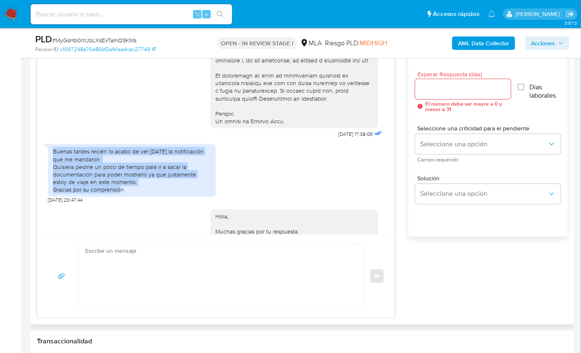
drag, startPoint x: 126, startPoint y: 205, endPoint x: 51, endPoint y: 165, distance: 84.7
click at [51, 165] on div "Buenas tardes recién lo acabo de ver [DATE] la notificación que me mandaron. Qu…" at bounding box center [132, 170] width 168 height 52
copy div "Buenas tardes recién lo acabo de ver [DATE] la notificación que me mandaron. Qu…"
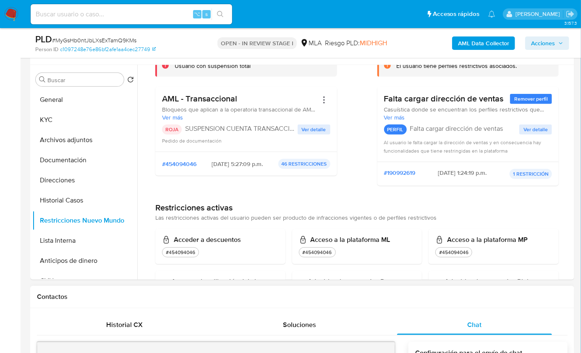
scroll to position [0, 0]
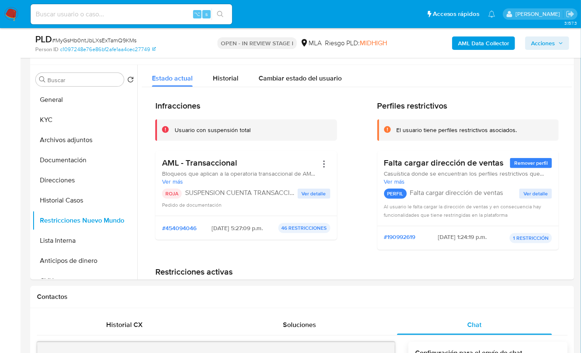
click at [469, 42] on b "AML Data Collector" at bounding box center [483, 43] width 51 height 13
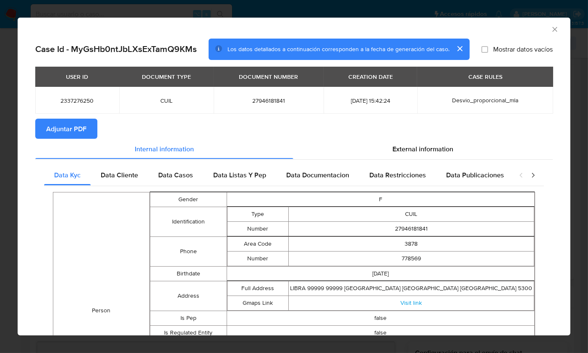
click at [86, 123] on span "Adjuntar PDF" at bounding box center [66, 129] width 40 height 18
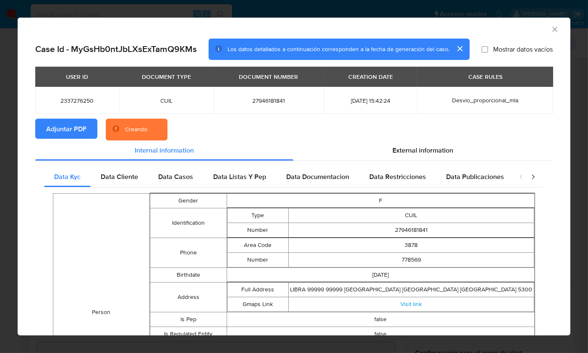
click at [280, 130] on section "Adjuntar PDF Creando" at bounding box center [294, 130] width 518 height 22
click at [497, 27] on div "AML Data Collector" at bounding box center [287, 28] width 527 height 9
click at [507, 34] on div "AML Data Collector" at bounding box center [294, 28] width 553 height 21
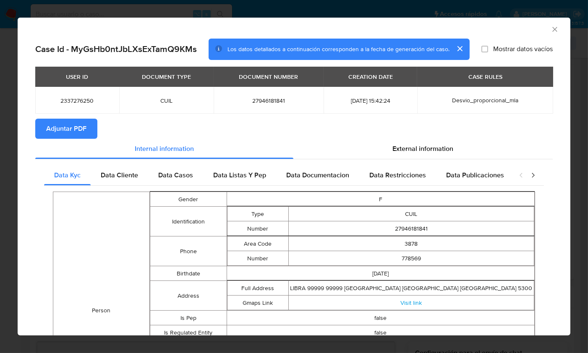
click at [551, 30] on icon "Cerrar ventana" at bounding box center [555, 29] width 8 height 8
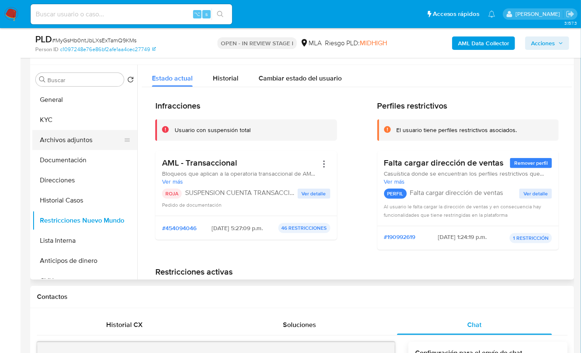
click at [64, 135] on button "Archivos adjuntos" at bounding box center [81, 140] width 98 height 20
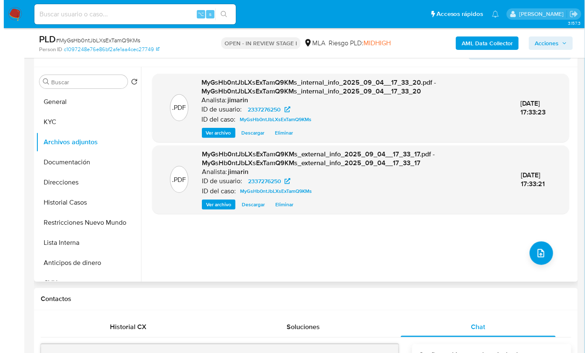
scroll to position [140, 0]
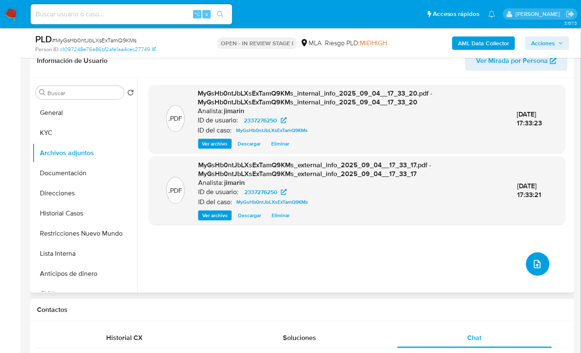
click at [539, 269] on button "upload-file" at bounding box center [538, 265] width 24 height 24
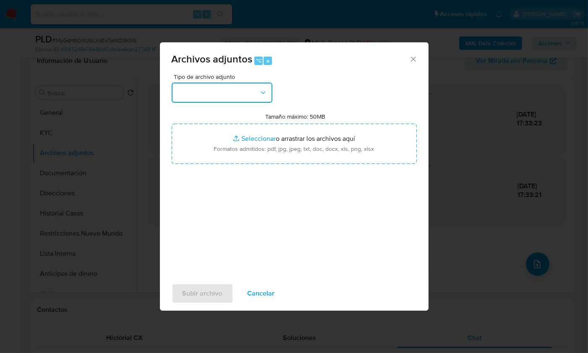
click at [205, 92] on button "button" at bounding box center [222, 93] width 101 height 20
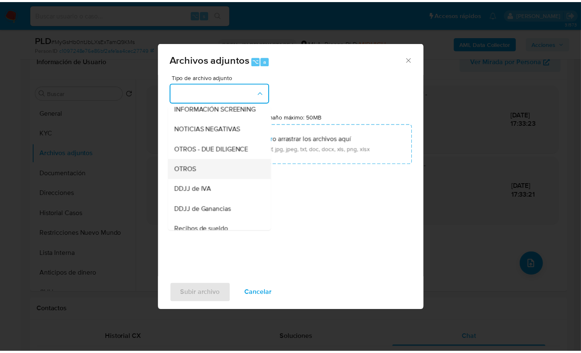
scroll to position [118, 0]
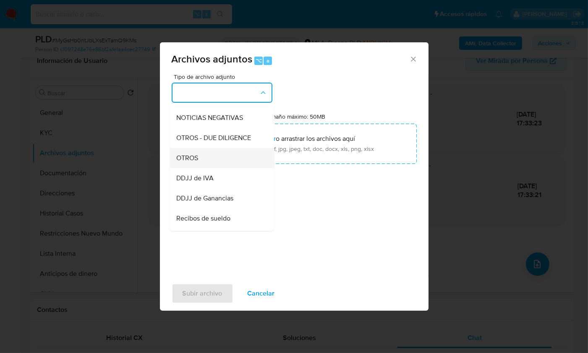
click at [213, 168] on div "OTROS" at bounding box center [220, 158] width 86 height 20
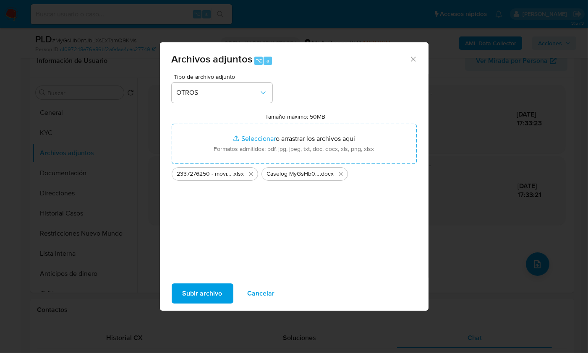
click at [209, 290] on span "Subir archivo" at bounding box center [203, 294] width 40 height 18
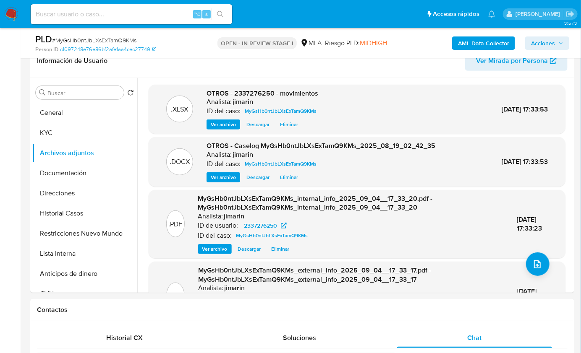
click at [555, 46] on span "Acciones" at bounding box center [543, 43] width 24 height 13
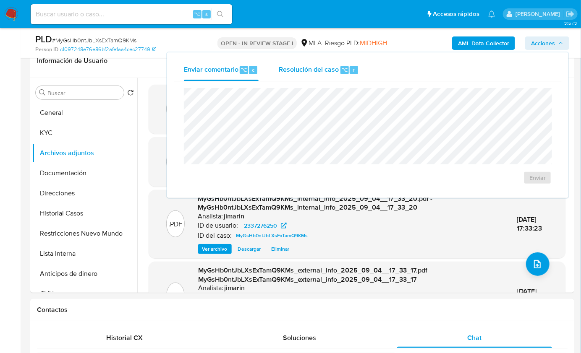
click at [300, 78] on div "Resolución del caso ⌥ r" at bounding box center [319, 70] width 80 height 22
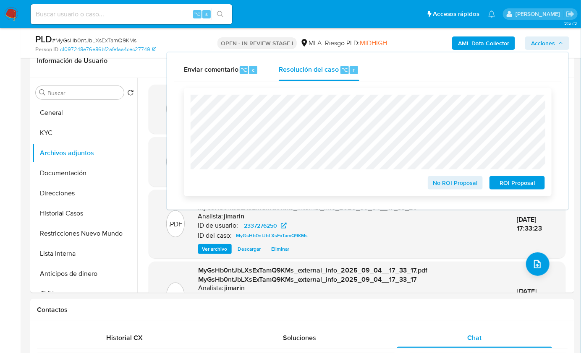
click at [503, 183] on span "ROI Proposal" at bounding box center [517, 183] width 44 height 12
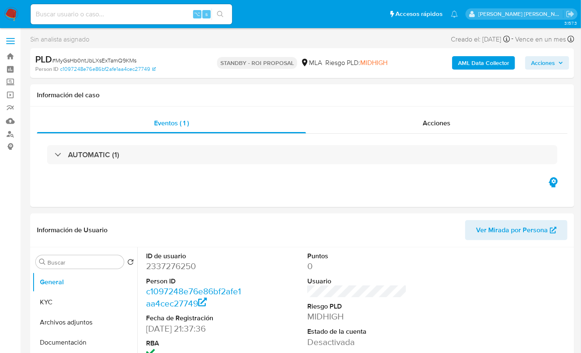
select select "10"
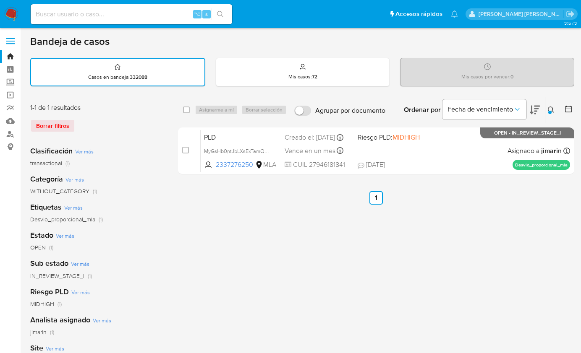
click at [11, 12] on img at bounding box center [11, 14] width 14 height 14
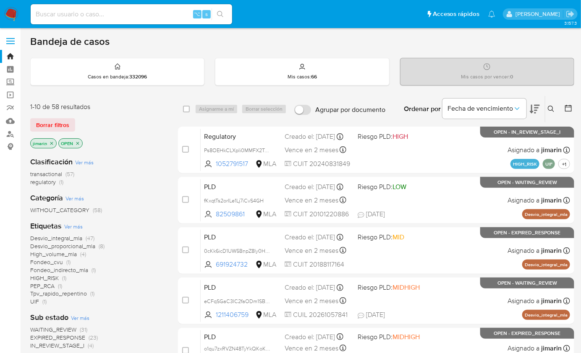
click at [135, 143] on div "jimarin OPEN" at bounding box center [97, 145] width 134 height 12
click at [77, 141] on icon "close-filter" at bounding box center [77, 143] width 5 height 5
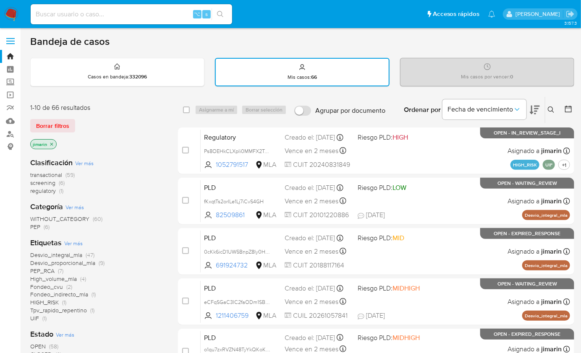
click at [127, 130] on div "Borrar filtros" at bounding box center [97, 125] width 134 height 13
click at [548, 102] on div "Ingrese ID de usuario o caso Buscar Borrar filtros" at bounding box center [552, 110] width 14 height 26
click at [552, 109] on icon at bounding box center [551, 110] width 7 height 7
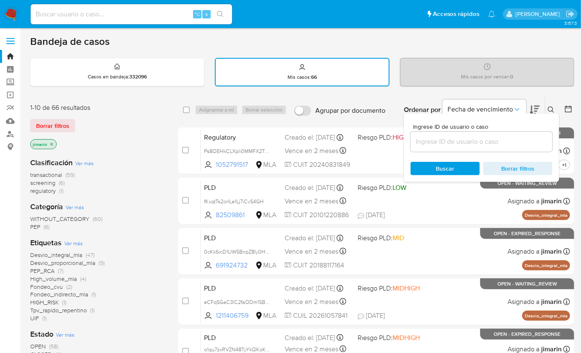
click at [476, 141] on input at bounding box center [482, 141] width 142 height 11
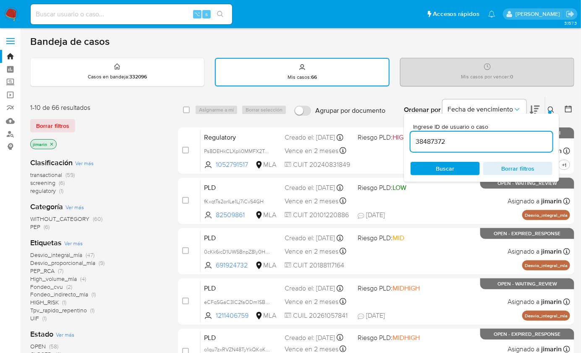
type input "38487372"
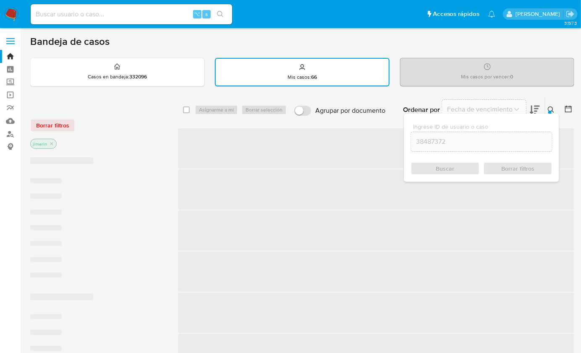
click at [552, 107] on icon at bounding box center [551, 110] width 6 height 6
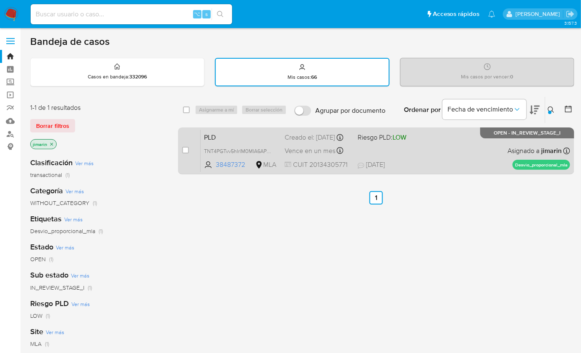
click at [474, 145] on div "PLD TNT4PGTvv5hIrlM0MIA6APek 38487372 MLA Riesgo PLD: LOW Creado el: [DATE] Cre…" at bounding box center [385, 151] width 369 height 42
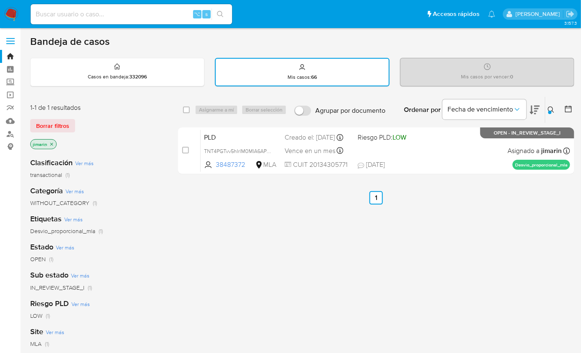
click at [551, 111] on div at bounding box center [549, 112] width 3 height 3
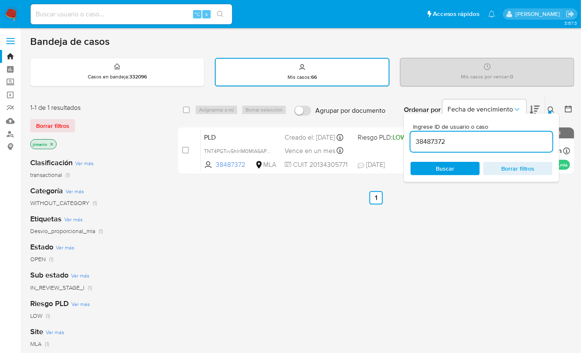
click at [500, 142] on input "38487372" at bounding box center [482, 141] width 142 height 11
click at [550, 109] on icon at bounding box center [551, 110] width 7 height 7
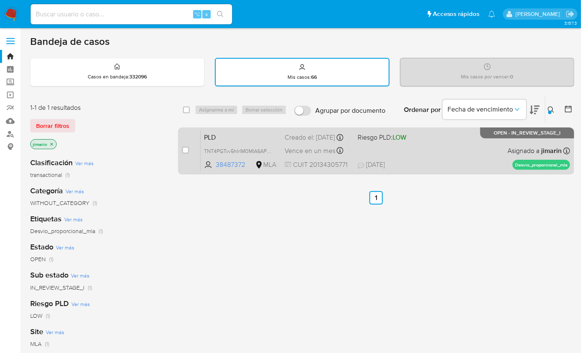
click at [461, 147] on div "PLD TNT4PGTvv5hIrlM0MIA6APek 38487372 MLA Riesgo PLD: LOW Creado el: [DATE] Cre…" at bounding box center [385, 151] width 369 height 42
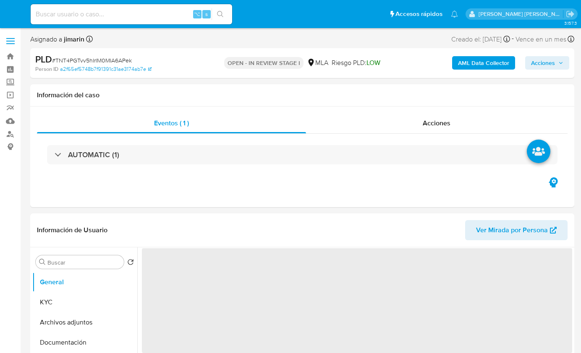
select select "10"
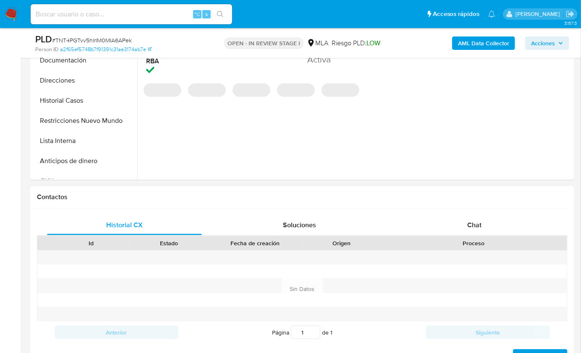
click at [483, 207] on div "Contactos" at bounding box center [302, 197] width 544 height 22
click at [482, 225] on div "Chat" at bounding box center [474, 225] width 155 height 20
select select "10"
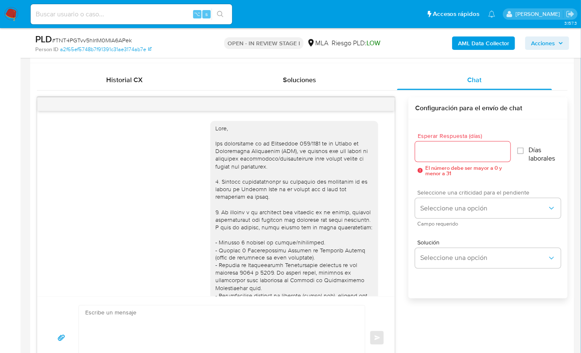
scroll to position [506, 0]
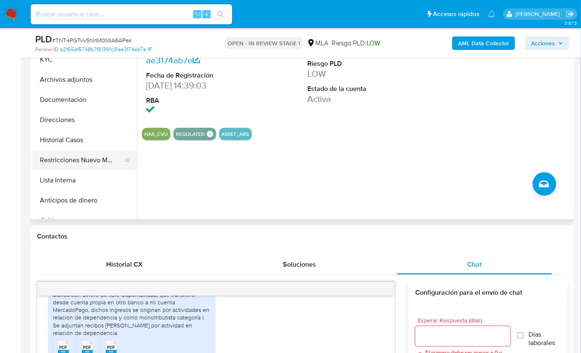
click at [101, 163] on button "Restricciones Nuevo Mundo" at bounding box center [81, 160] width 98 height 20
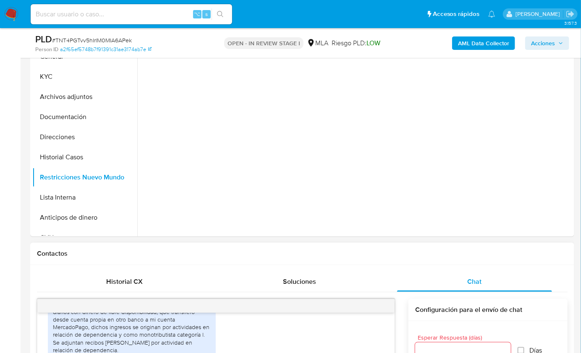
scroll to position [147, 0]
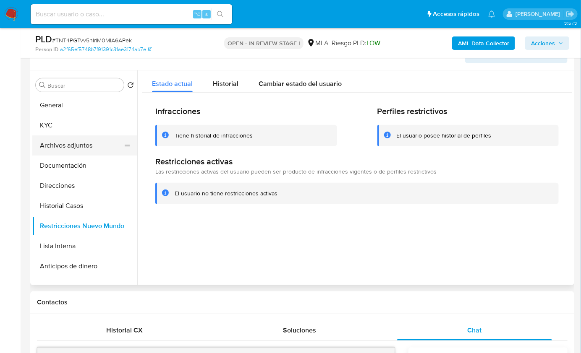
click at [73, 143] on button "Archivos adjuntos" at bounding box center [81, 146] width 98 height 20
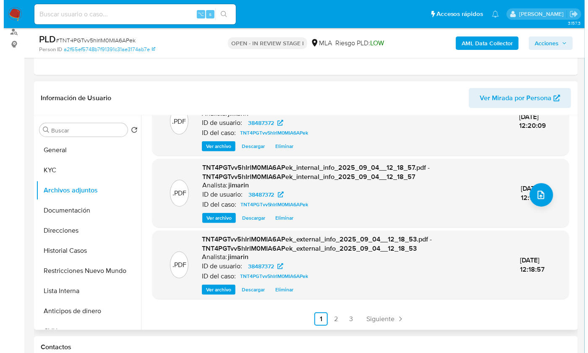
scroll to position [0, 0]
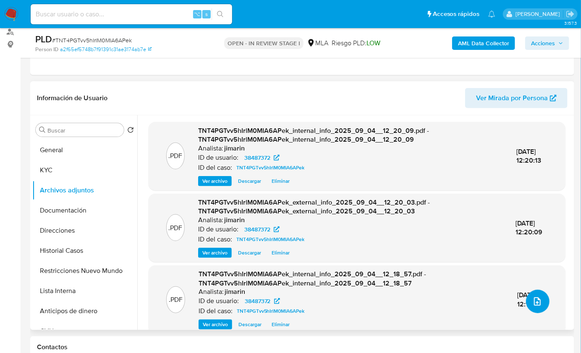
click at [536, 302] on icon "upload-file" at bounding box center [537, 302] width 10 height 10
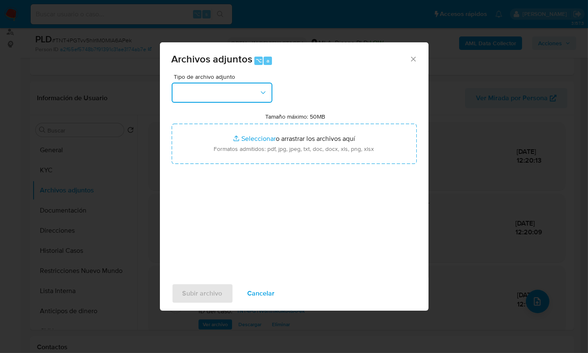
click at [236, 85] on button "button" at bounding box center [222, 93] width 101 height 20
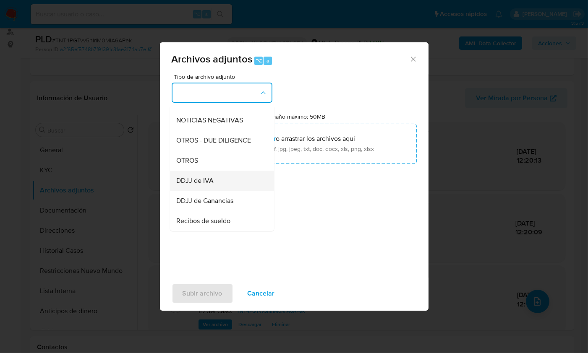
scroll to position [145, 0]
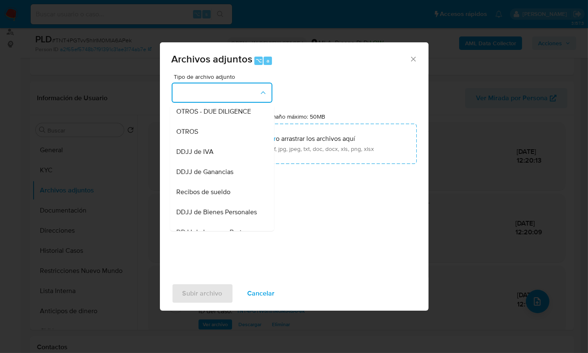
click at [221, 202] on div "Recibos de sueldo" at bounding box center [220, 192] width 86 height 20
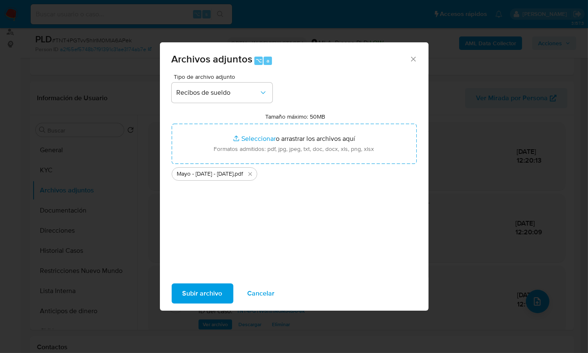
click at [197, 294] on span "Subir archivo" at bounding box center [203, 294] width 40 height 18
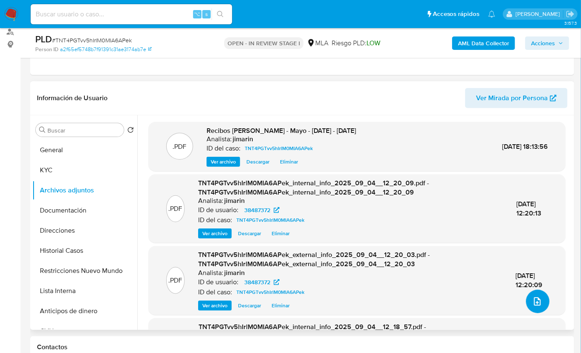
click at [532, 301] on icon "upload-file" at bounding box center [537, 302] width 10 height 10
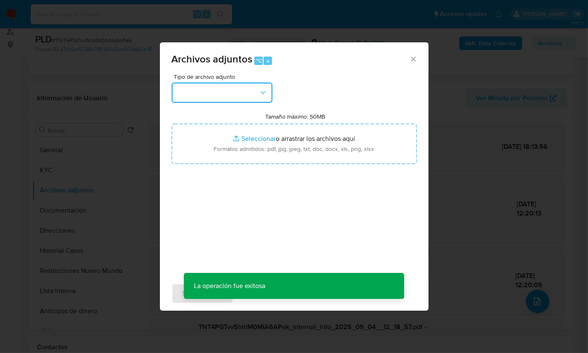
click at [233, 98] on button "button" at bounding box center [222, 93] width 101 height 20
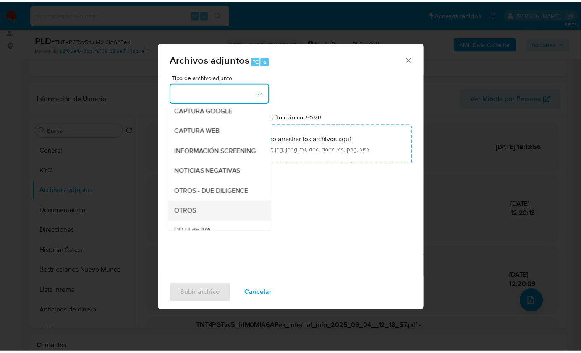
scroll to position [72, 0]
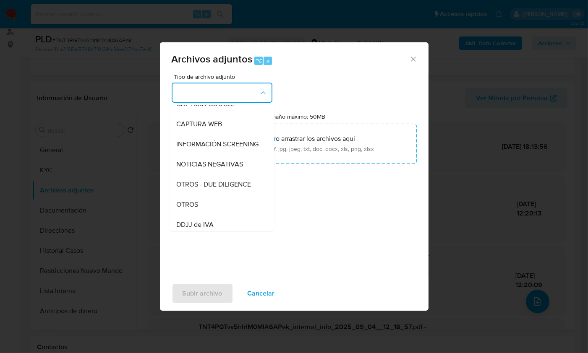
drag, startPoint x: 206, startPoint y: 211, endPoint x: 140, endPoint y: 192, distance: 68.3
click at [206, 211] on div "OTROS" at bounding box center [220, 204] width 86 height 20
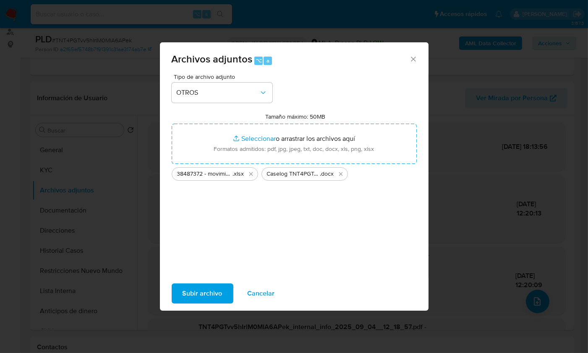
click at [203, 295] on span "Subir archivo" at bounding box center [203, 294] width 40 height 18
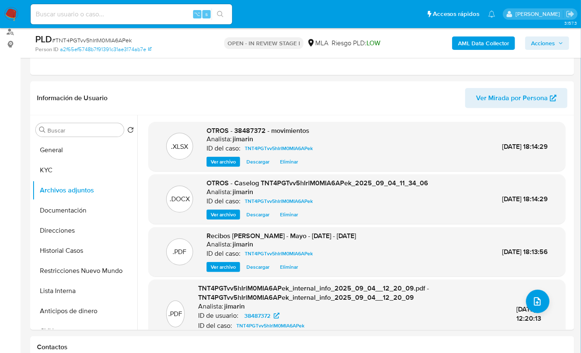
click at [545, 42] on span "Acciones" at bounding box center [543, 43] width 24 height 13
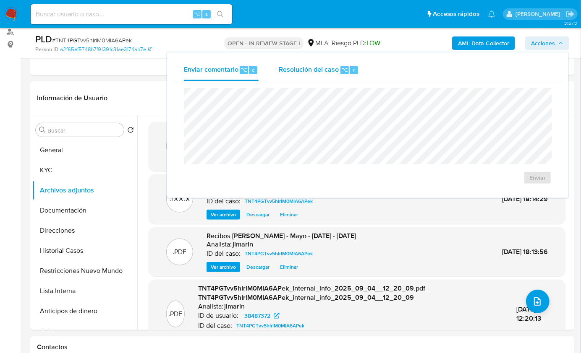
click at [306, 65] on span "Resolución del caso" at bounding box center [309, 70] width 60 height 10
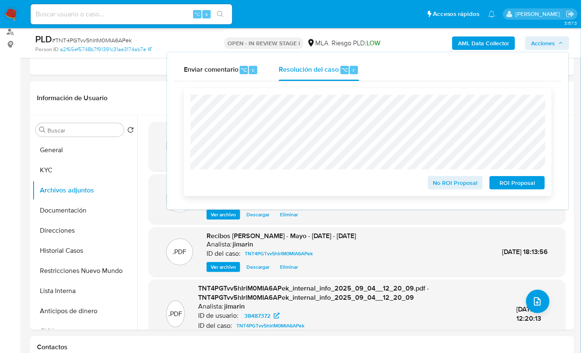
click at [450, 186] on span "No ROI Proposal" at bounding box center [456, 183] width 44 height 12
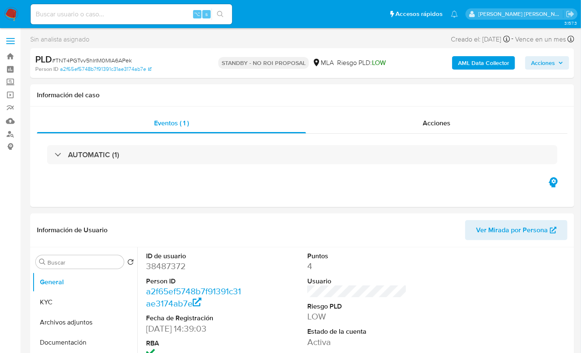
select select "10"
